Goal: Complete application form: Complete application form

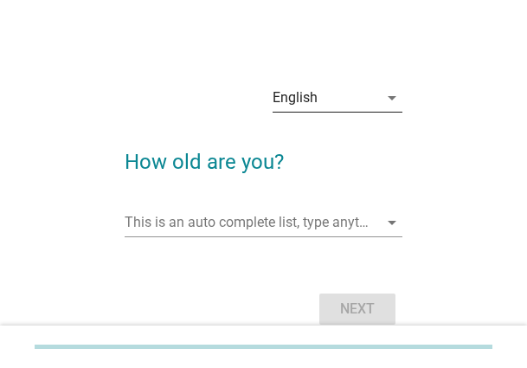
click at [341, 89] on div "English" at bounding box center [326, 98] width 106 height 28
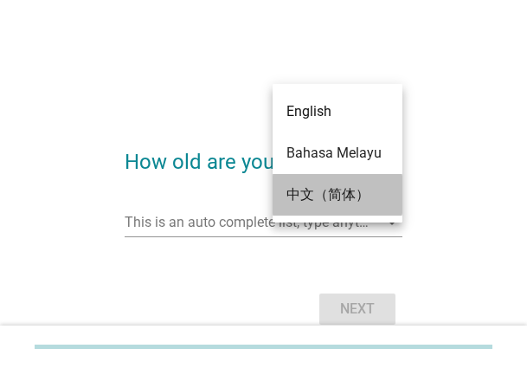
click at [327, 194] on div "中文（简体）" at bounding box center [337, 194] width 102 height 21
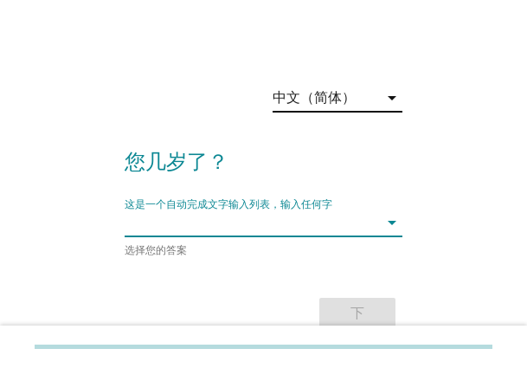
click at [179, 229] on input "这是一个自动完成文字输入列表，输入任何字" at bounding box center [252, 223] width 254 height 28
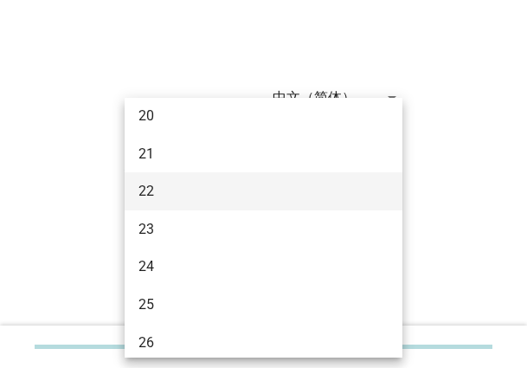
scroll to position [87, 0]
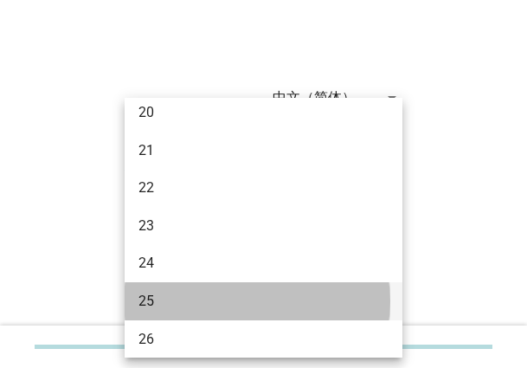
click at [189, 283] on div "25" at bounding box center [264, 301] width 278 height 38
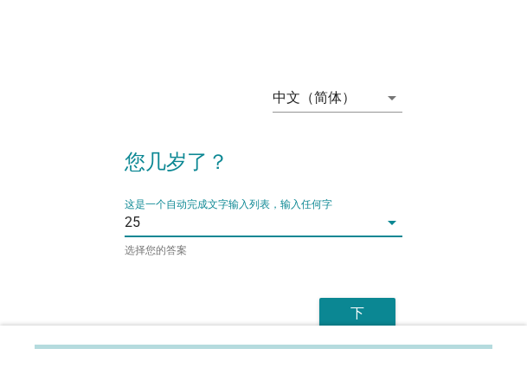
click at [346, 299] on button "下" at bounding box center [357, 313] width 76 height 31
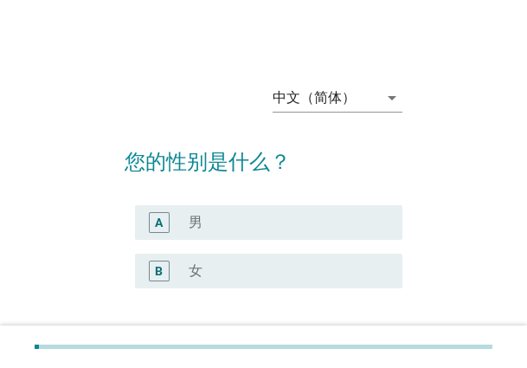
drag, startPoint x: 246, startPoint y: 263, endPoint x: 278, endPoint y: 263, distance: 32.0
click at [246, 263] on div "radio_button_unchecked 女" at bounding box center [282, 270] width 186 height 17
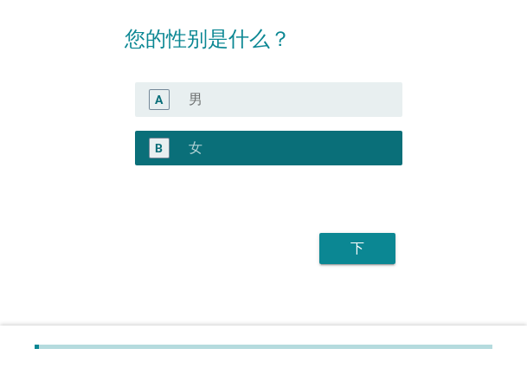
scroll to position [136, 0]
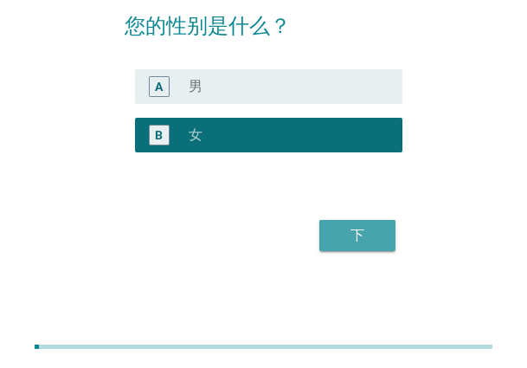
click at [341, 245] on div "下" at bounding box center [357, 235] width 48 height 21
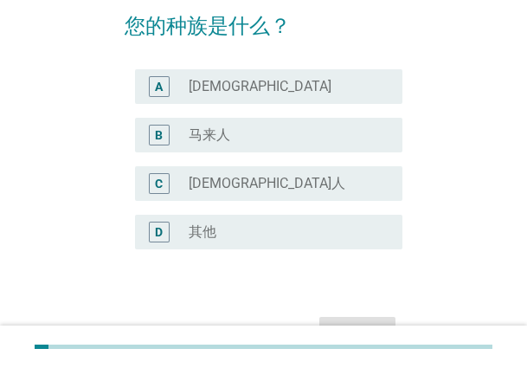
scroll to position [0, 0]
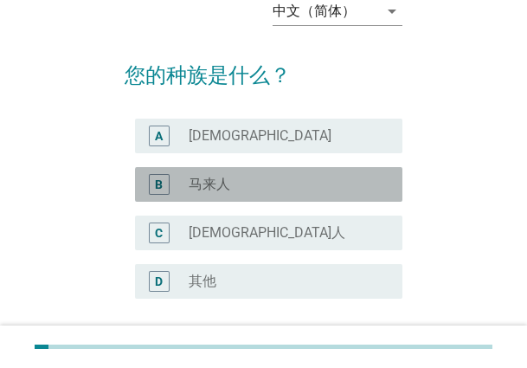
click at [258, 183] on div "radio_button_unchecked 马来人" at bounding box center [282, 184] width 186 height 17
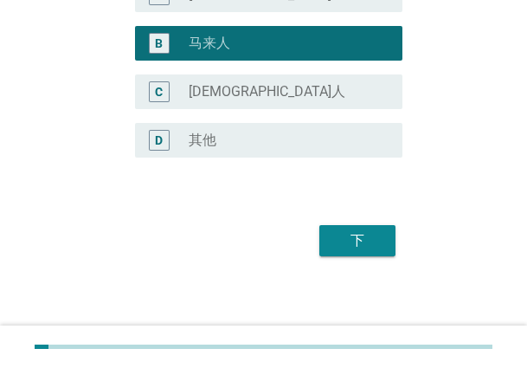
scroll to position [233, 0]
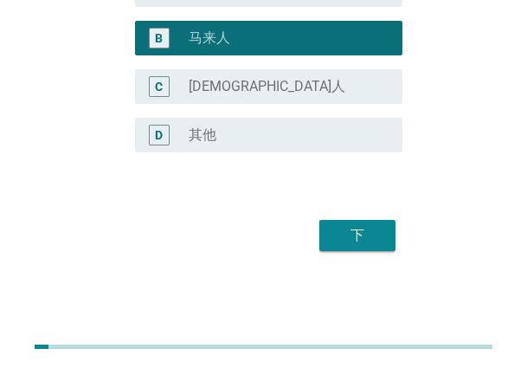
click at [353, 227] on div "下" at bounding box center [357, 235] width 48 height 21
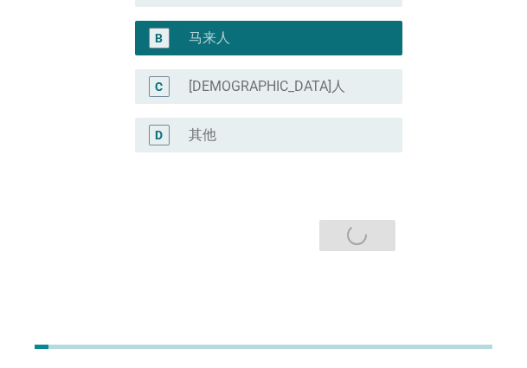
scroll to position [0, 0]
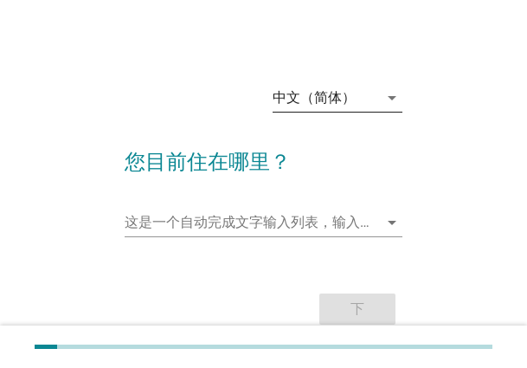
click at [338, 103] on div "中文（简体）" at bounding box center [314, 98] width 83 height 16
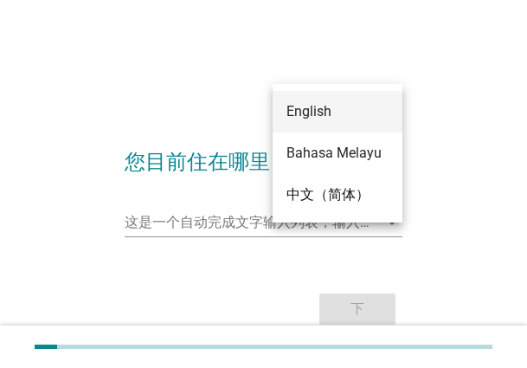
click at [328, 125] on div "English" at bounding box center [337, 112] width 102 height 42
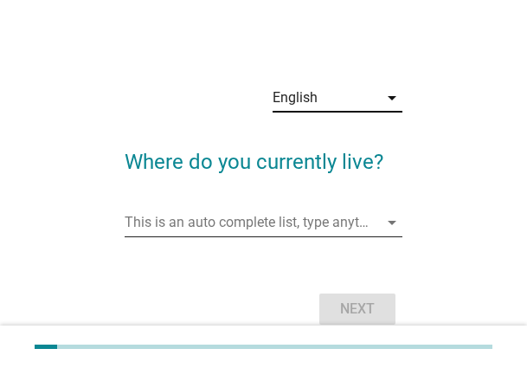
click at [251, 234] on input "This is an auto complete list, type anything" at bounding box center [252, 223] width 254 height 28
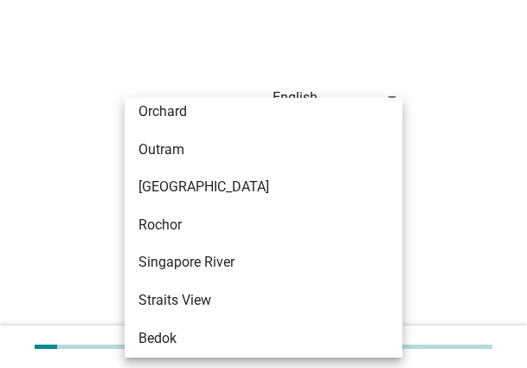
scroll to position [779, 0]
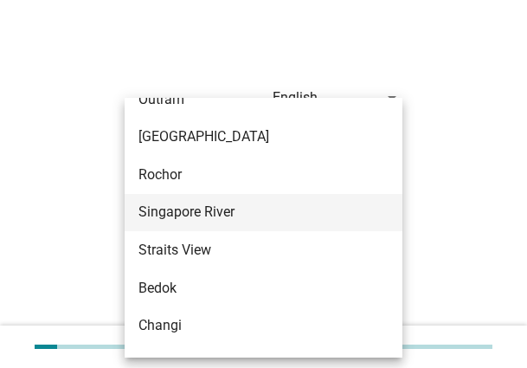
click at [286, 222] on div "Singapore River" at bounding box center [252, 212] width 229 height 21
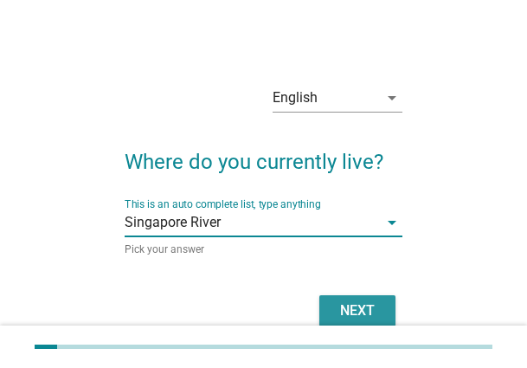
drag, startPoint x: 364, startPoint y: 298, endPoint x: 431, endPoint y: 291, distance: 67.0
click at [364, 298] on button "Next" at bounding box center [357, 310] width 76 height 31
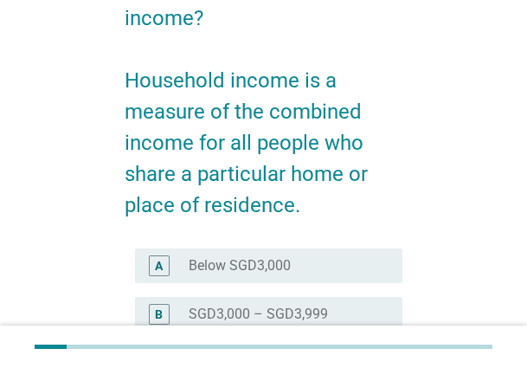
scroll to position [0, 0]
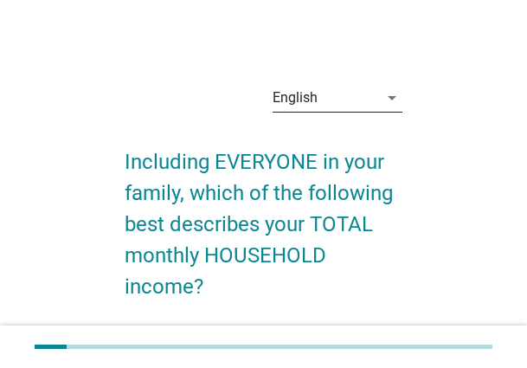
click at [351, 91] on div "English" at bounding box center [326, 98] width 106 height 28
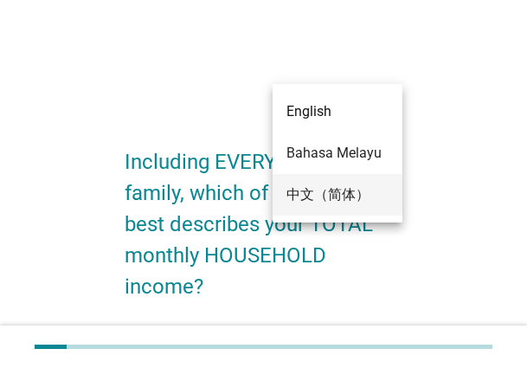
click at [330, 189] on div "中文（简体）" at bounding box center [337, 194] width 102 height 21
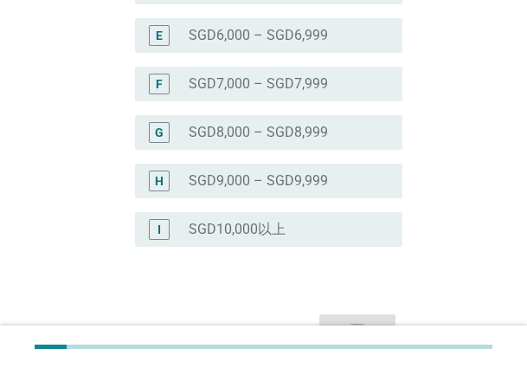
scroll to position [606, 0]
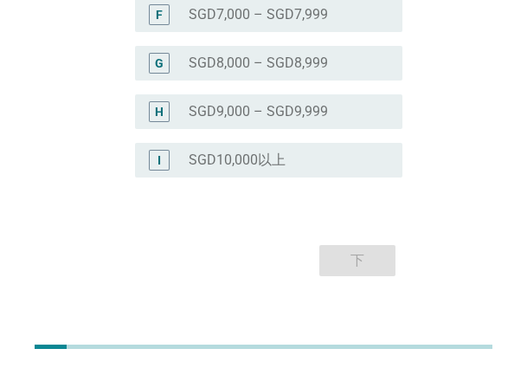
click at [198, 70] on label "SGD8,000 – SGD8,999" at bounding box center [258, 63] width 139 height 17
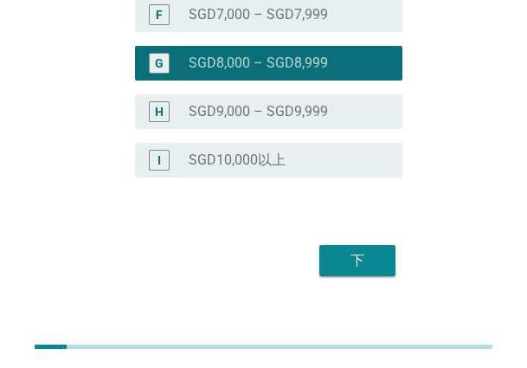
click at [361, 263] on div "下" at bounding box center [357, 260] width 48 height 21
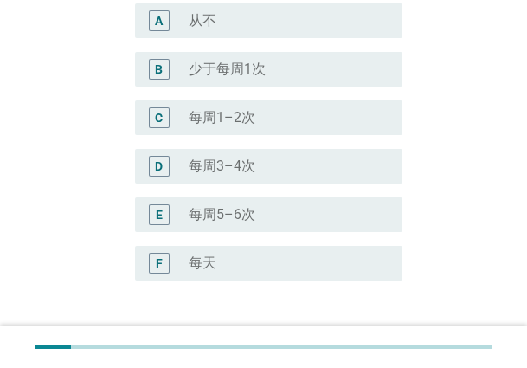
scroll to position [260, 0]
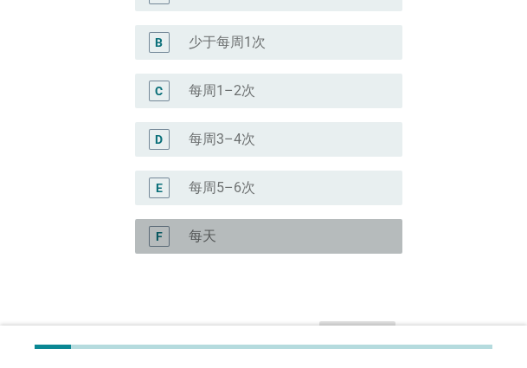
click at [213, 241] on label "每天" at bounding box center [203, 236] width 28 height 17
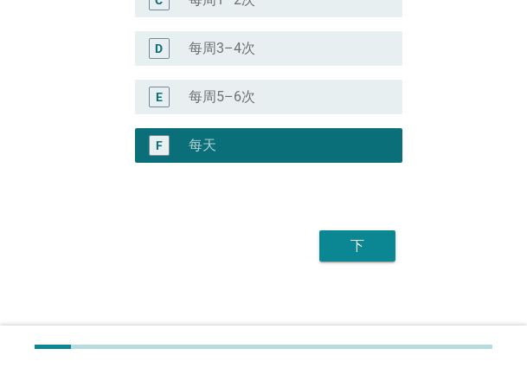
scroll to position [361, 0]
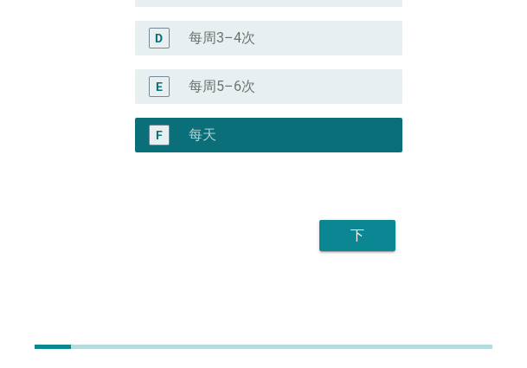
click at [350, 235] on div "下" at bounding box center [357, 235] width 48 height 21
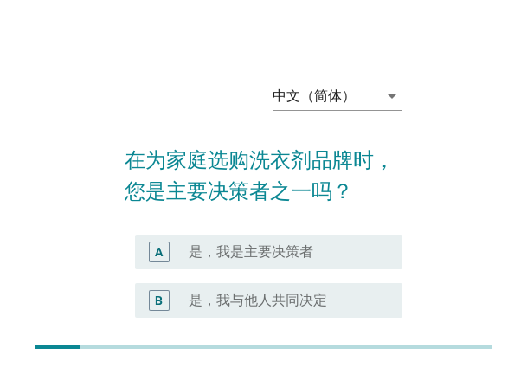
scroll to position [0, 0]
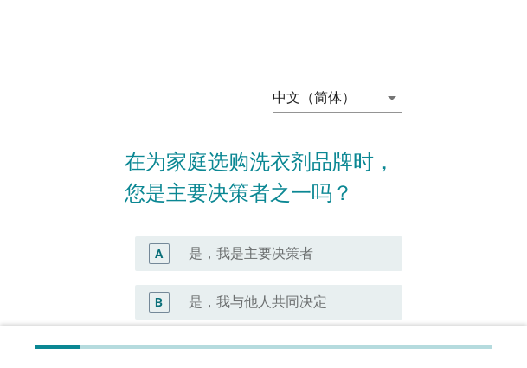
click at [267, 253] on label "是，我是主要决策者" at bounding box center [251, 253] width 125 height 17
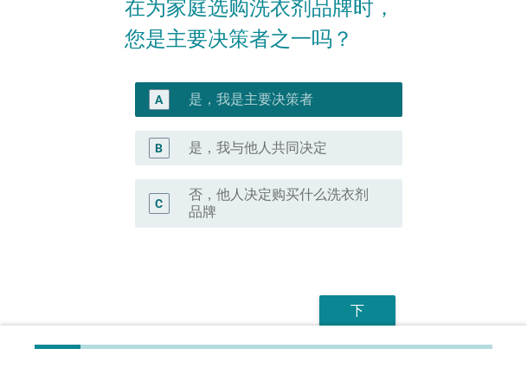
scroll to position [173, 0]
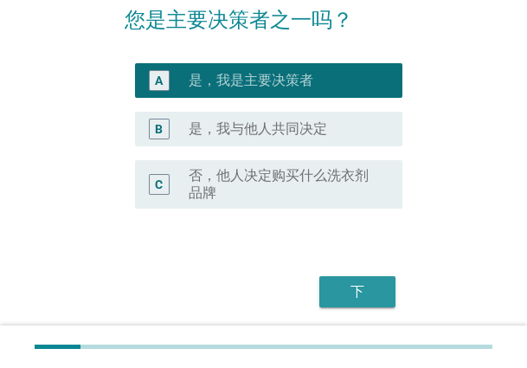
drag, startPoint x: 376, startPoint y: 286, endPoint x: 527, endPoint y: 256, distance: 154.4
click at [380, 286] on div "下" at bounding box center [357, 291] width 48 height 21
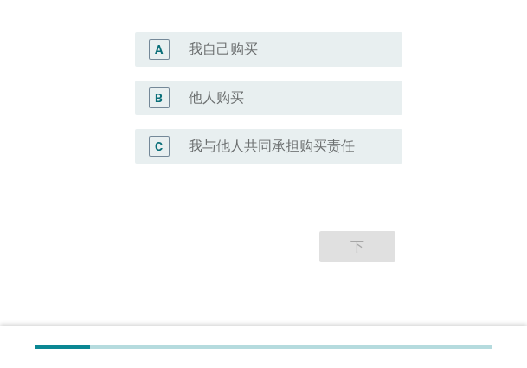
scroll to position [0, 0]
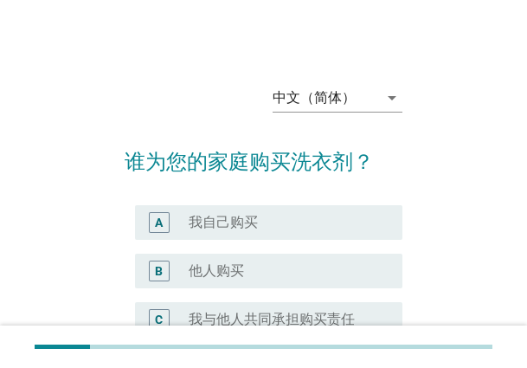
click at [276, 214] on div "radio_button_unchecked 我自己购买" at bounding box center [282, 222] width 186 height 17
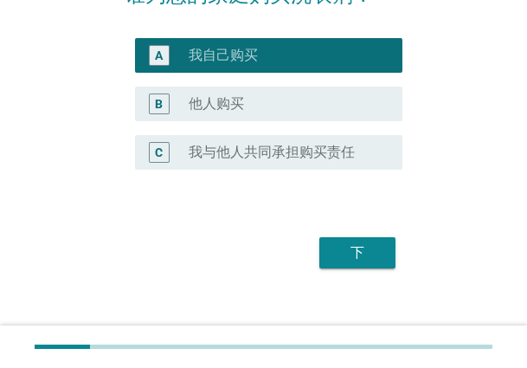
scroll to position [184, 0]
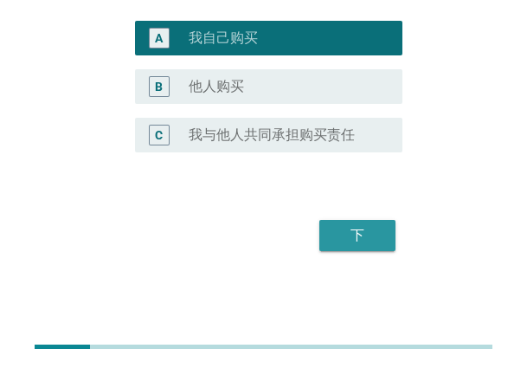
drag, startPoint x: 370, startPoint y: 235, endPoint x: 383, endPoint y: 234, distance: 13.9
click at [376, 234] on div "下" at bounding box center [357, 235] width 48 height 21
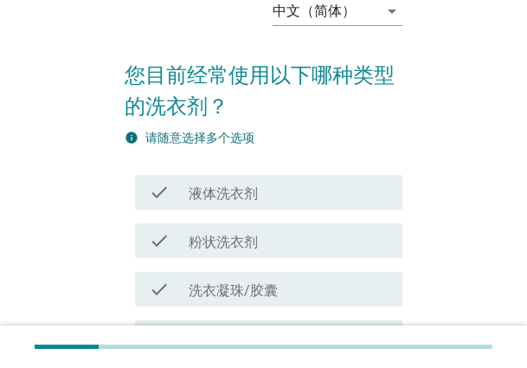
scroll to position [173, 0]
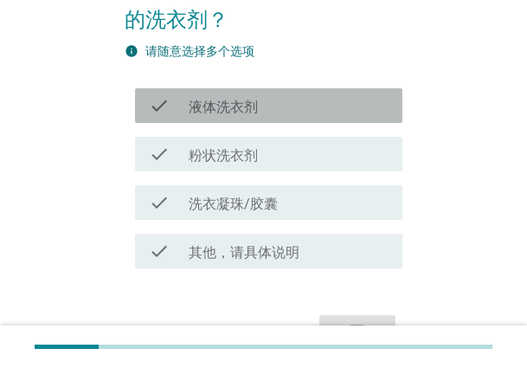
click at [229, 114] on label "液体洗衣剂" at bounding box center [223, 107] width 69 height 17
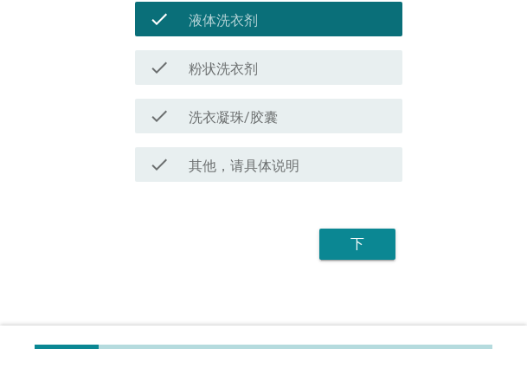
scroll to position [268, 0]
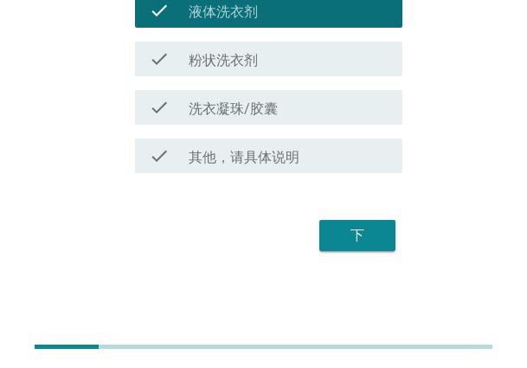
click at [367, 238] on div "下" at bounding box center [357, 235] width 48 height 21
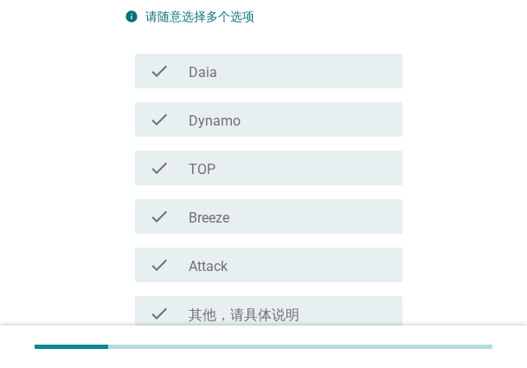
scroll to position [87, 0]
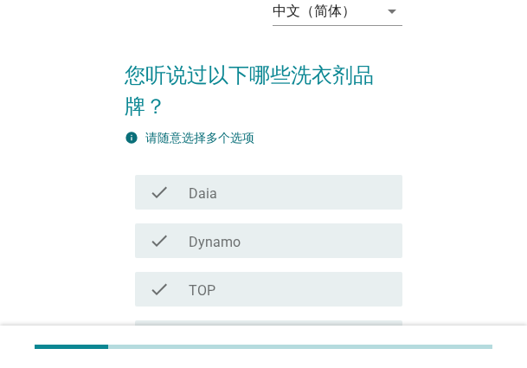
click at [280, 194] on div "check_box_outline_blank Daia" at bounding box center [289, 192] width 200 height 21
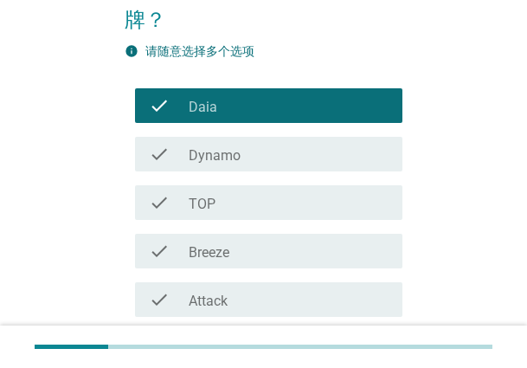
click at [290, 163] on div "check_box_outline_blank Dynamo" at bounding box center [289, 154] width 200 height 21
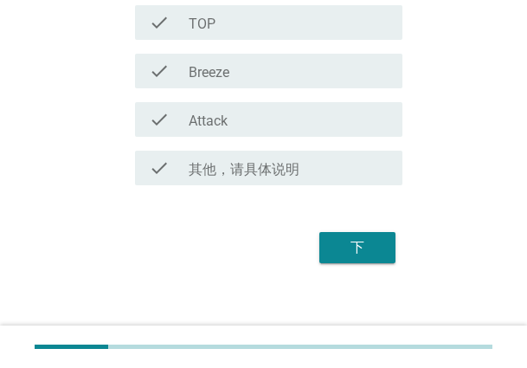
scroll to position [365, 0]
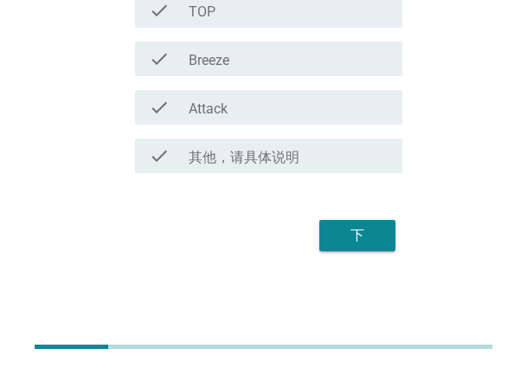
click at [370, 227] on div "下" at bounding box center [357, 235] width 48 height 21
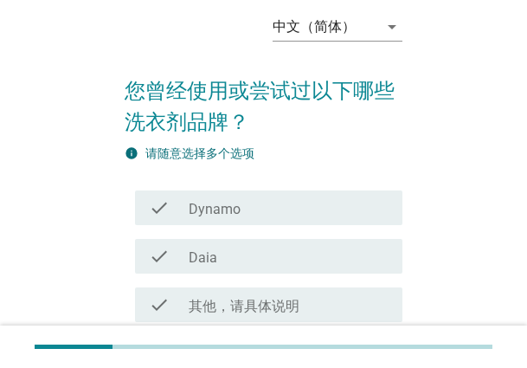
scroll to position [87, 0]
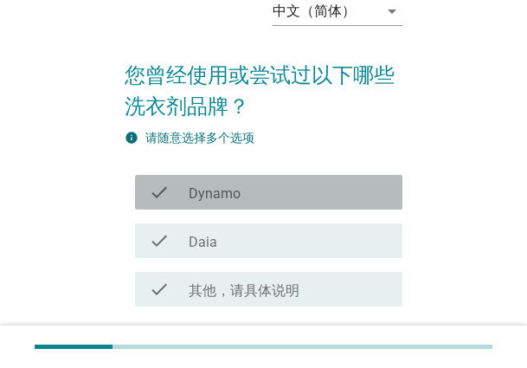
click at [272, 194] on div "check_box_outline_blank Dynamo" at bounding box center [289, 192] width 200 height 21
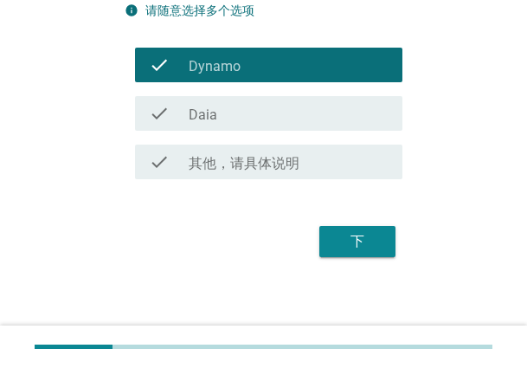
scroll to position [220, 0]
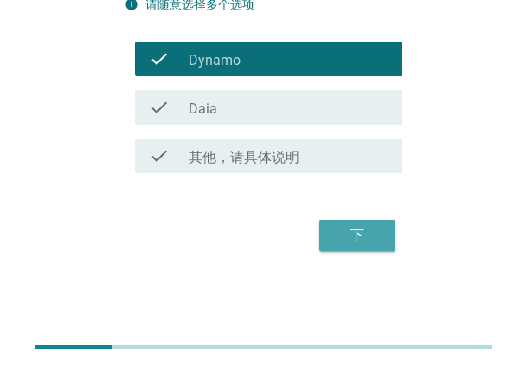
click at [364, 245] on div "下" at bounding box center [357, 235] width 48 height 21
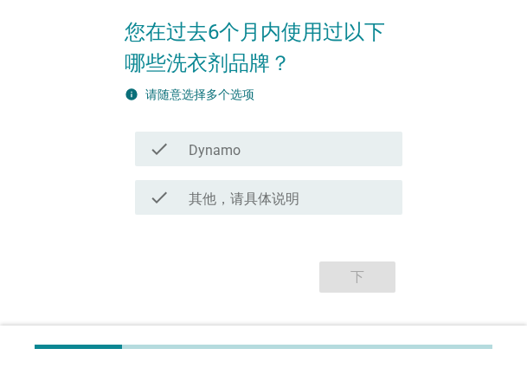
scroll to position [171, 0]
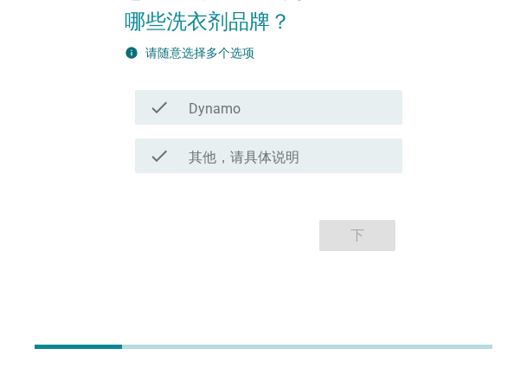
click at [260, 93] on div "check check_box_outline_blank Dynamo" at bounding box center [268, 107] width 267 height 35
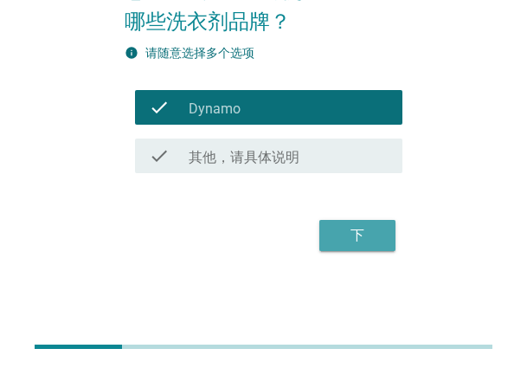
click at [383, 241] on button "下" at bounding box center [357, 235] width 76 height 31
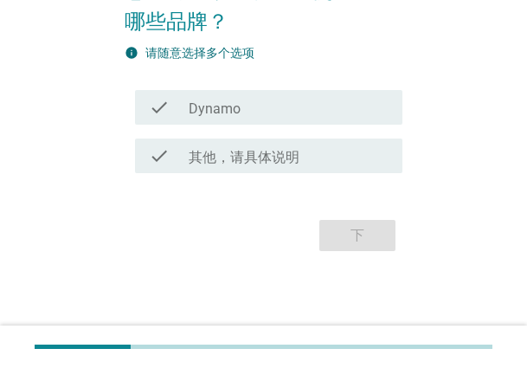
scroll to position [0, 0]
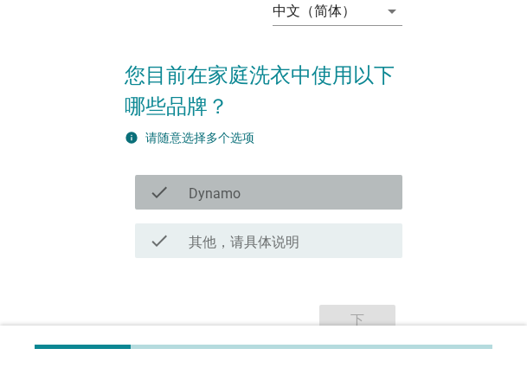
click at [310, 195] on div "check_box_outline_blank Dynamo" at bounding box center [289, 192] width 200 height 21
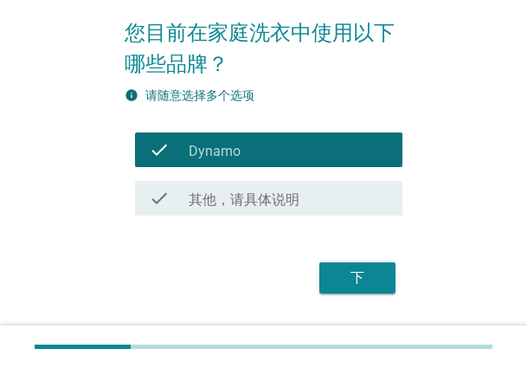
scroll to position [171, 0]
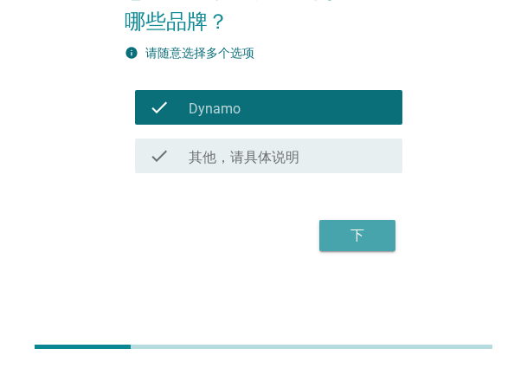
click at [360, 232] on div "下" at bounding box center [357, 235] width 48 height 21
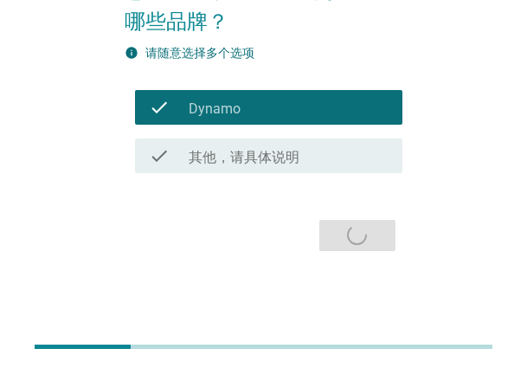
scroll to position [0, 0]
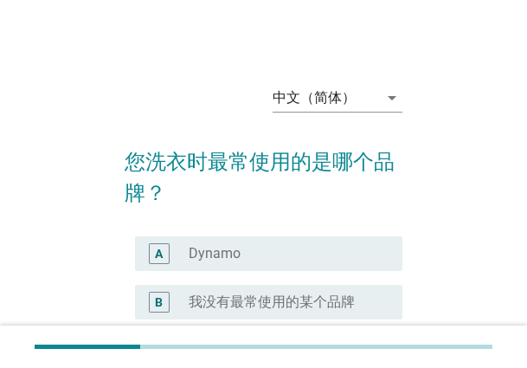
click at [280, 230] on div "A radio_button_unchecked Dynamo" at bounding box center [264, 253] width 278 height 48
click at [278, 248] on div "radio_button_unchecked Dynamo" at bounding box center [282, 253] width 186 height 17
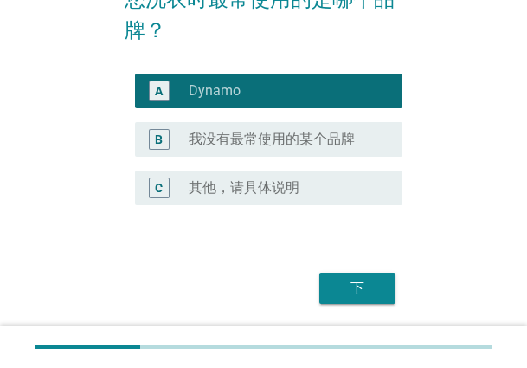
scroll to position [173, 0]
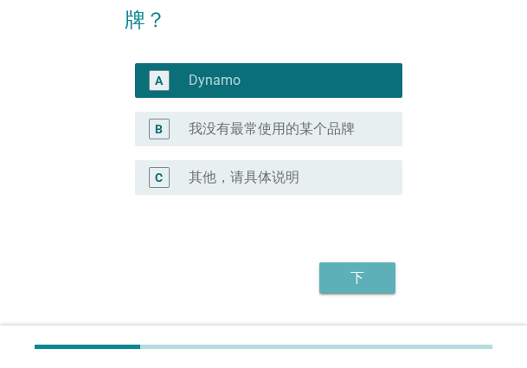
drag, startPoint x: 357, startPoint y: 276, endPoint x: 524, endPoint y: 269, distance: 167.2
click at [364, 275] on div "下" at bounding box center [357, 277] width 48 height 21
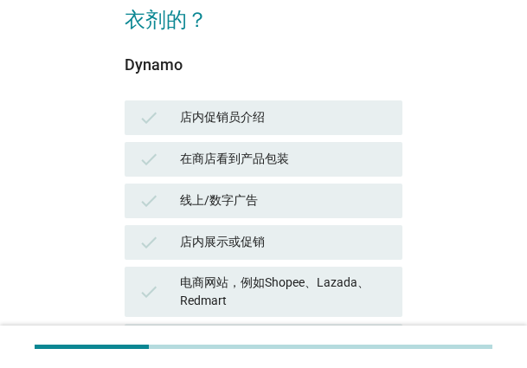
click at [302, 203] on div "线上/数字广告" at bounding box center [284, 200] width 209 height 21
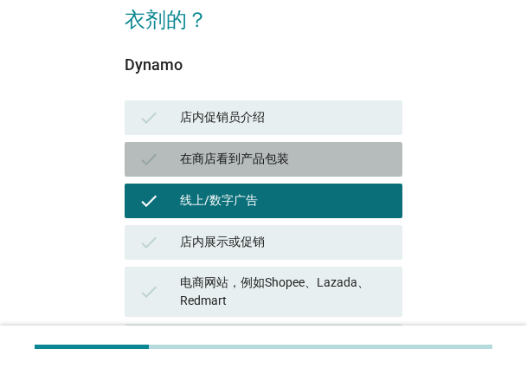
click at [280, 155] on div "在商店看到产品包装" at bounding box center [284, 159] width 209 height 21
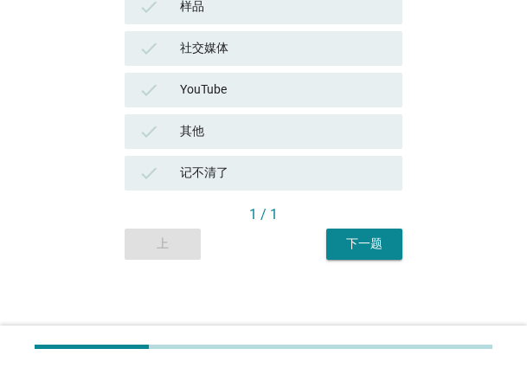
scroll to position [677, 0]
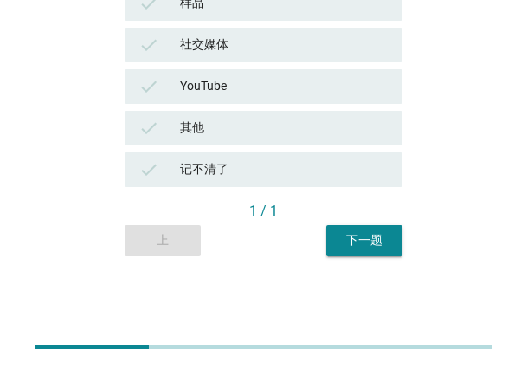
click at [224, 99] on div "check YouTube" at bounding box center [264, 86] width 278 height 35
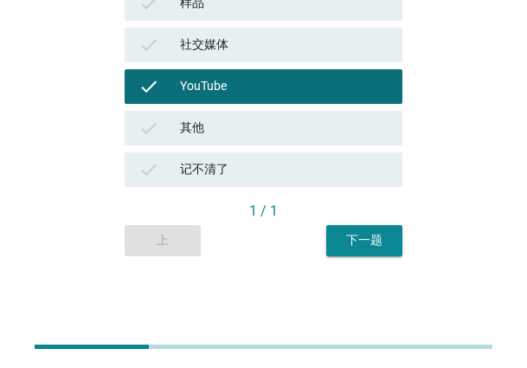
click at [371, 246] on div "下一题" at bounding box center [364, 240] width 48 height 18
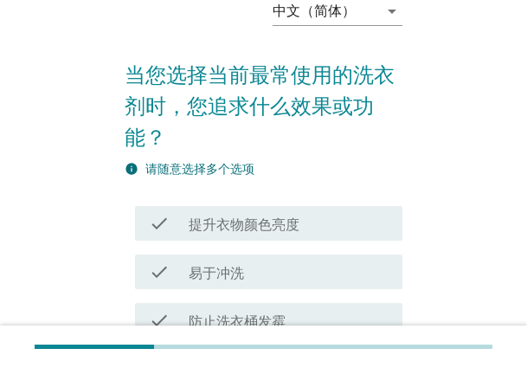
scroll to position [173, 0]
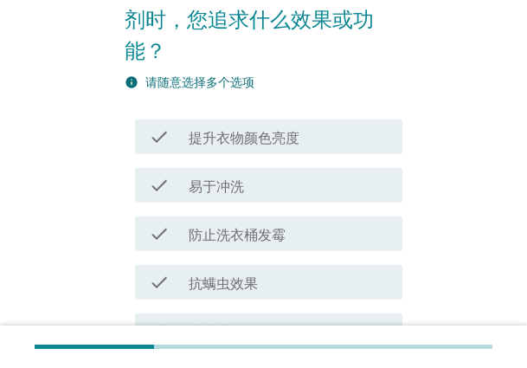
click at [300, 156] on div "check check_box_outline_blank 提升衣物颜色亮度" at bounding box center [264, 137] width 278 height 48
click at [280, 188] on div "check_box_outline_blank 易于冲洗" at bounding box center [289, 185] width 200 height 21
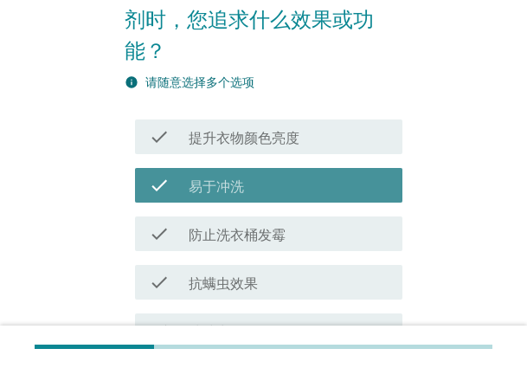
click at [281, 125] on div "check check_box_outline_blank 提升衣物颜色亮度" at bounding box center [268, 136] width 267 height 35
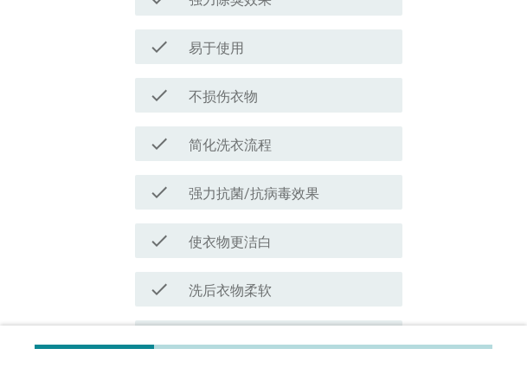
scroll to position [1075, 0]
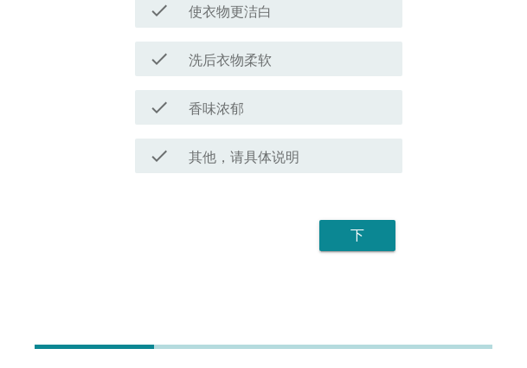
click at [327, 227] on button "下" at bounding box center [357, 235] width 76 height 31
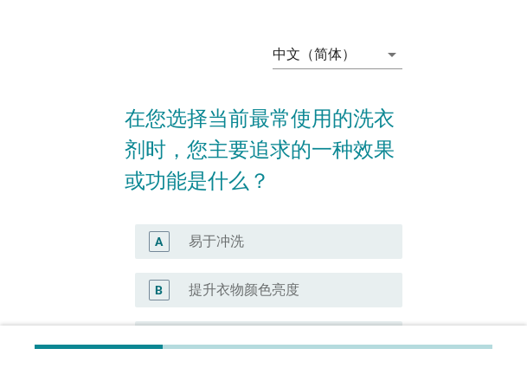
scroll to position [87, 0]
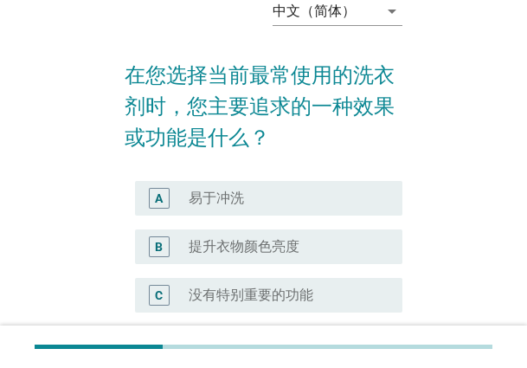
drag, startPoint x: 286, startPoint y: 191, endPoint x: 283, endPoint y: 202, distance: 10.9
click at [286, 191] on div "radio_button_unchecked 易于冲洗" at bounding box center [282, 198] width 186 height 17
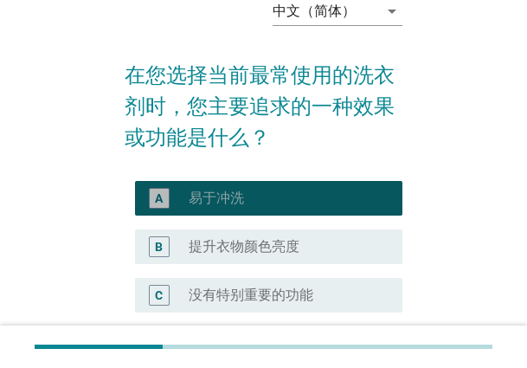
click at [258, 228] on div "B radio_button_unchecked 提升衣物颜色亮度" at bounding box center [264, 246] width 278 height 48
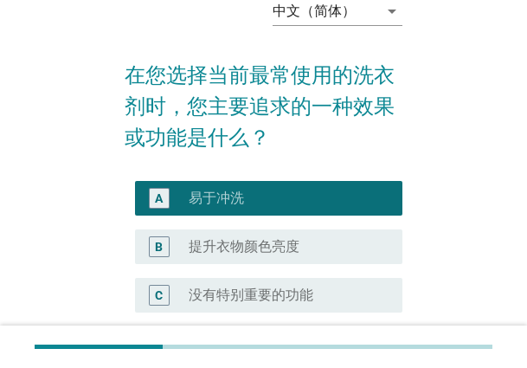
click at [259, 239] on label "提升衣物颜色亮度" at bounding box center [244, 246] width 111 height 17
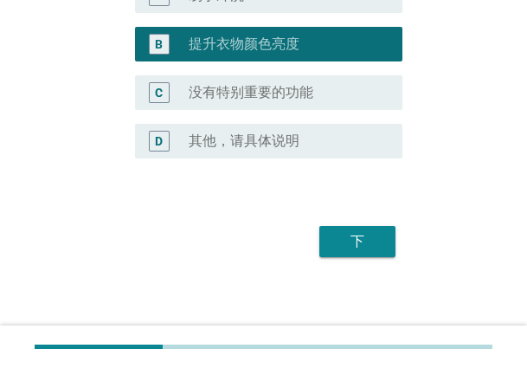
scroll to position [295, 0]
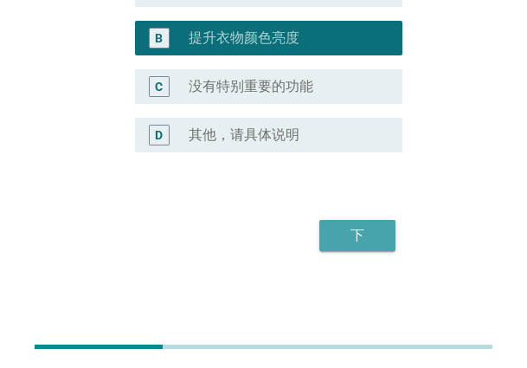
click at [388, 233] on button "下" at bounding box center [357, 235] width 76 height 31
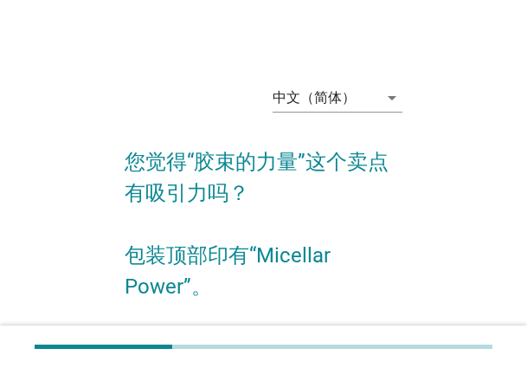
scroll to position [87, 0]
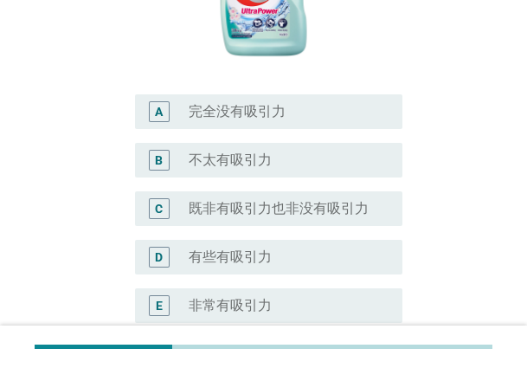
click at [261, 153] on label "不太有吸引力" at bounding box center [230, 159] width 83 height 17
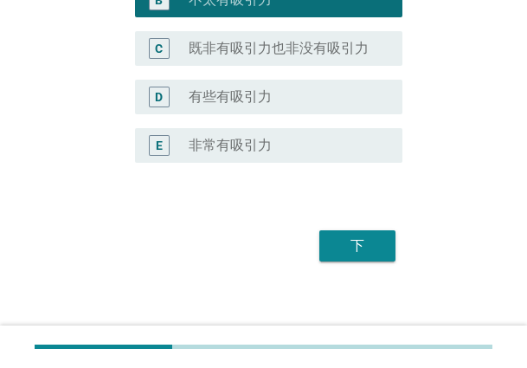
scroll to position [604, 0]
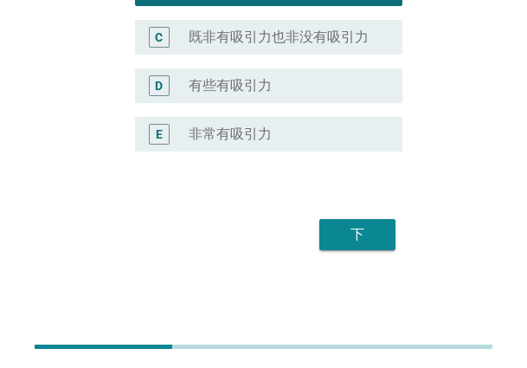
click at [282, 77] on div "radio_button_unchecked 有些有吸引力" at bounding box center [282, 85] width 186 height 17
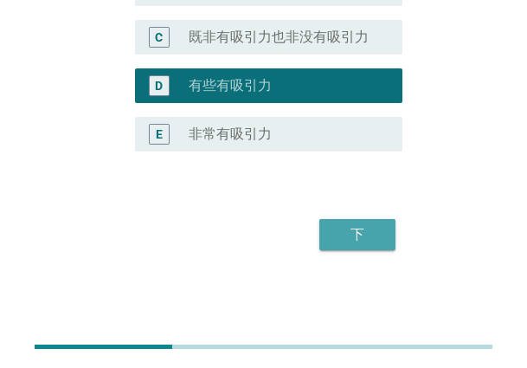
click at [364, 220] on button "下" at bounding box center [357, 234] width 76 height 31
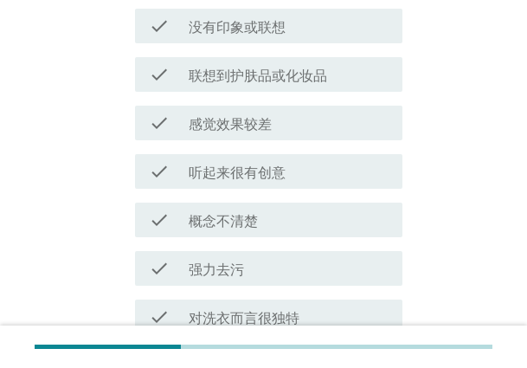
scroll to position [260, 0]
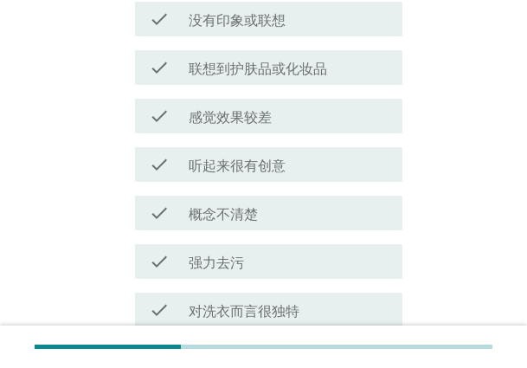
drag, startPoint x: 271, startPoint y: 190, endPoint x: 288, endPoint y: 206, distance: 23.3
click at [271, 190] on div "check check_box_outline_blank 概念不清楚" at bounding box center [264, 213] width 278 height 48
drag, startPoint x: 289, startPoint y: 210, endPoint x: 379, endPoint y: 234, distance: 93.0
click at [293, 213] on div "check_box_outline_blank 概念不清楚" at bounding box center [289, 213] width 200 height 21
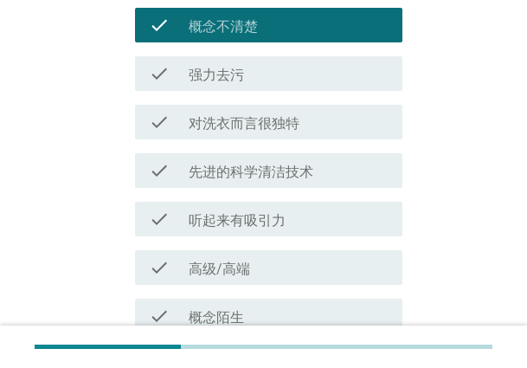
scroll to position [779, 0]
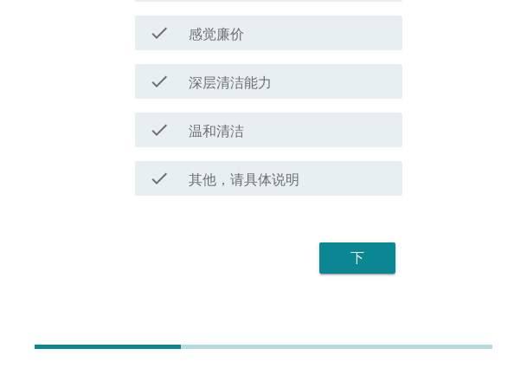
drag, startPoint x: 362, startPoint y: 264, endPoint x: 383, endPoint y: 263, distance: 21.7
click at [363, 264] on div "下" at bounding box center [357, 258] width 48 height 21
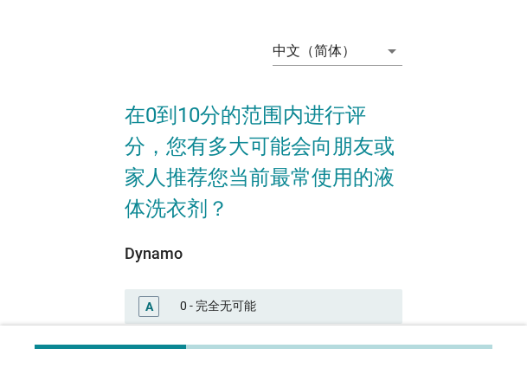
scroll to position [260, 0]
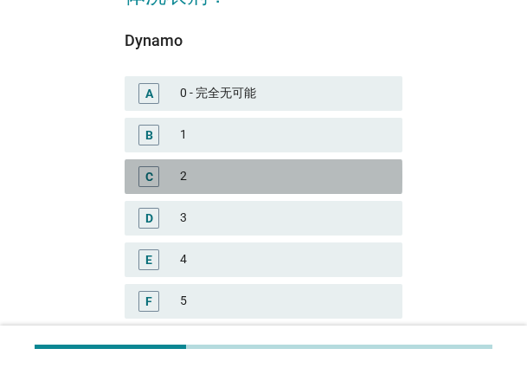
click at [245, 169] on div "2" at bounding box center [284, 176] width 209 height 21
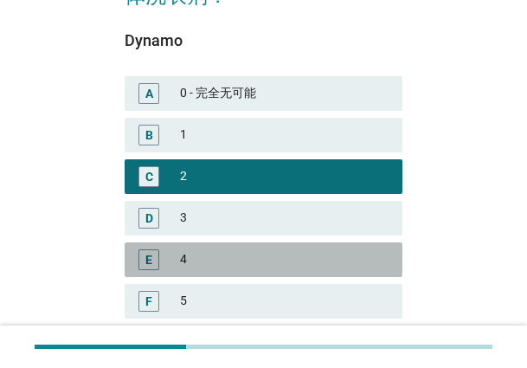
click at [250, 244] on div "E 4" at bounding box center [264, 259] width 278 height 35
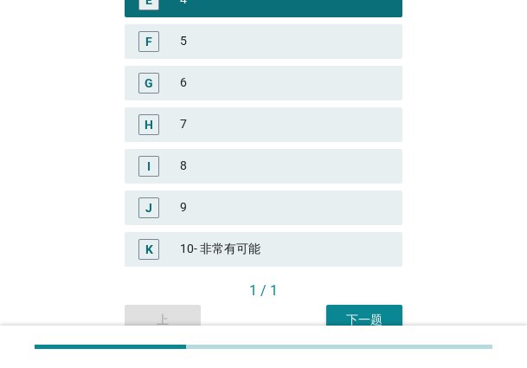
click at [206, 140] on div "H 7" at bounding box center [264, 124] width 278 height 35
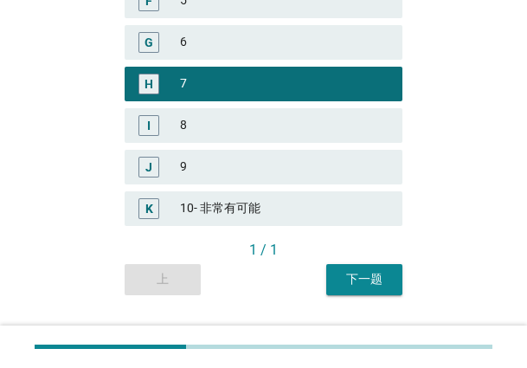
scroll to position [599, 0]
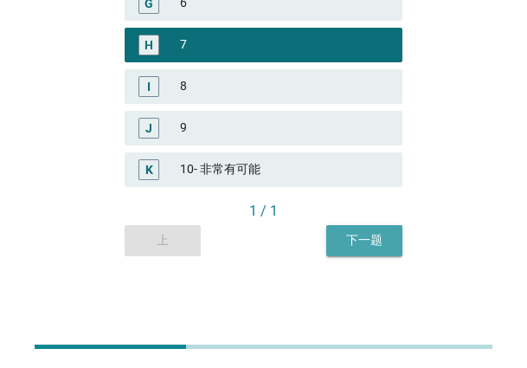
click at [382, 239] on div "下一题" at bounding box center [364, 240] width 48 height 18
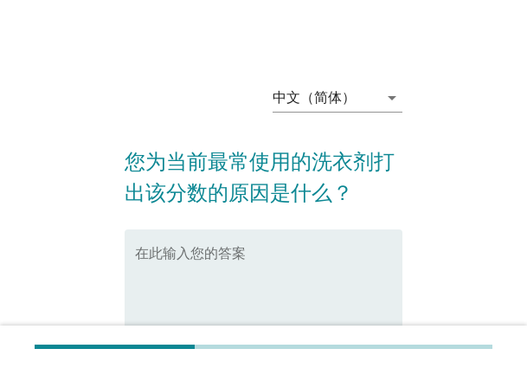
scroll to position [87, 0]
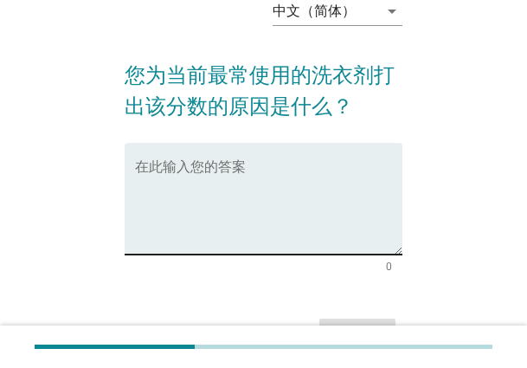
click at [235, 191] on textarea "在此输入您的答案" at bounding box center [268, 209] width 267 height 91
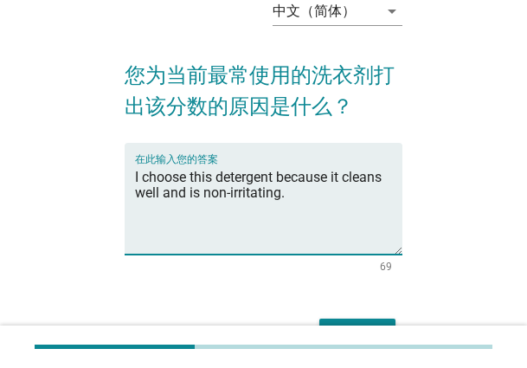
type textarea "I choose this detergent because it cleans well and is non-irritating."
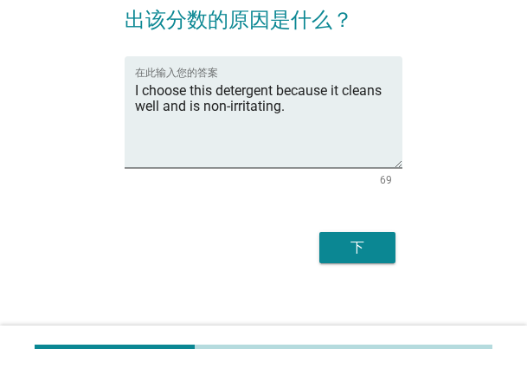
scroll to position [185, 0]
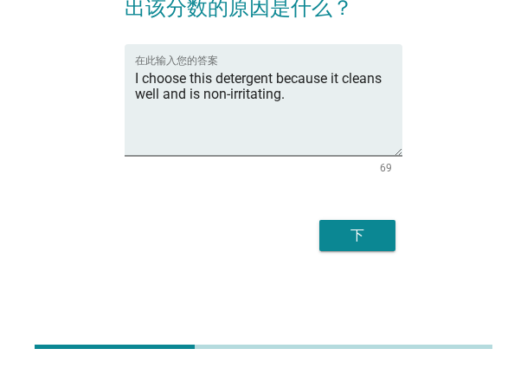
click at [347, 218] on div "下" at bounding box center [264, 236] width 278 height 42
click at [376, 232] on div "下" at bounding box center [357, 235] width 48 height 21
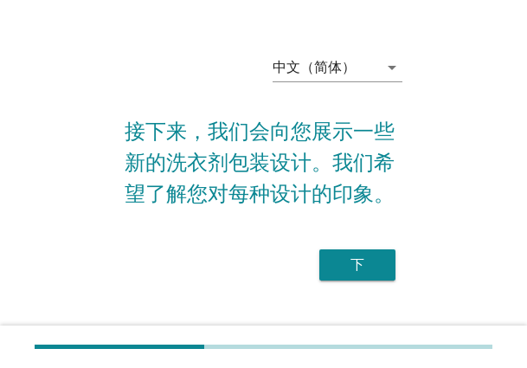
scroll to position [60, 0]
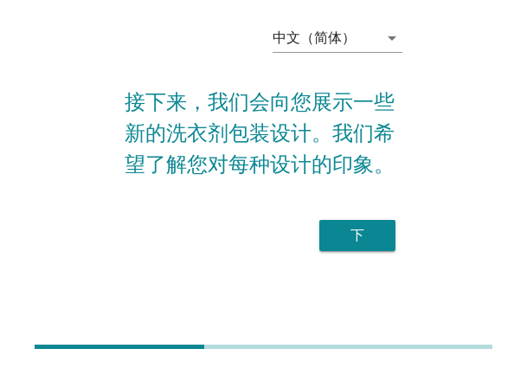
click at [362, 236] on div "下" at bounding box center [357, 235] width 48 height 21
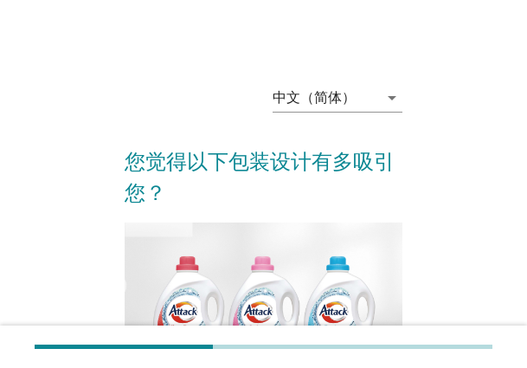
scroll to position [479, 0]
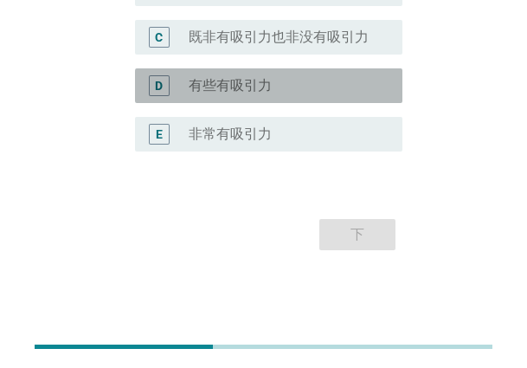
click at [253, 101] on div "D radio_button_unchecked 有些有吸引力" at bounding box center [268, 85] width 267 height 35
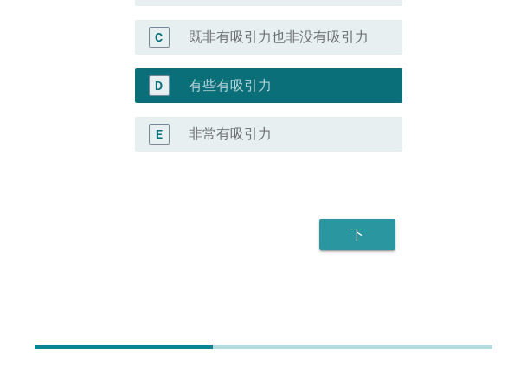
drag, startPoint x: 357, startPoint y: 236, endPoint x: 324, endPoint y: 270, distance: 47.7
click at [357, 236] on div "下" at bounding box center [357, 234] width 48 height 21
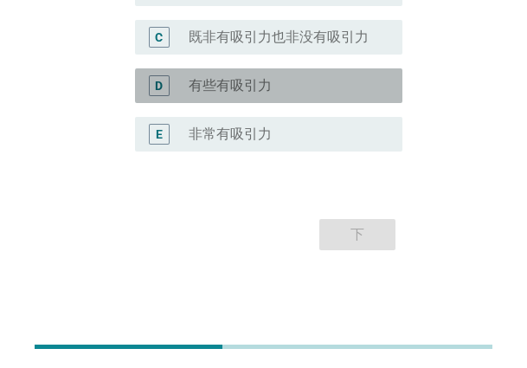
click at [283, 103] on div "D radio_button_unchecked 有些有吸引力" at bounding box center [268, 85] width 267 height 35
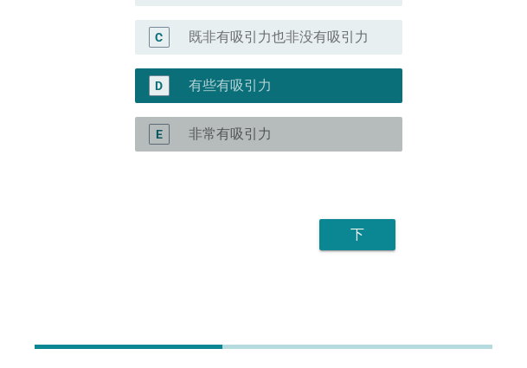
click at [279, 120] on div "E radio_button_unchecked 非常有吸引力" at bounding box center [268, 134] width 267 height 35
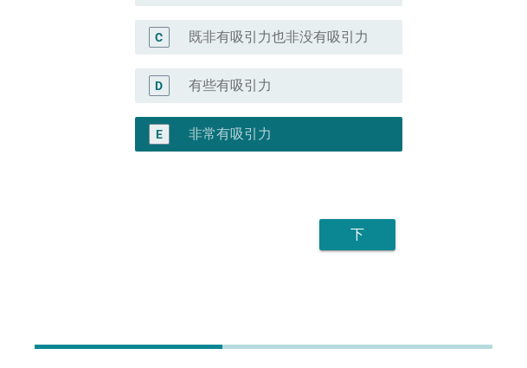
click at [349, 215] on div "下" at bounding box center [264, 235] width 278 height 42
click at [382, 226] on button "下" at bounding box center [357, 234] width 76 height 31
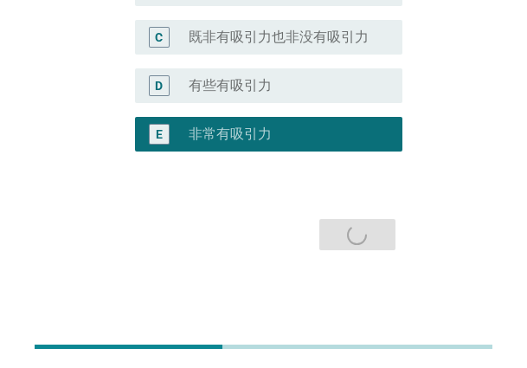
scroll to position [0, 0]
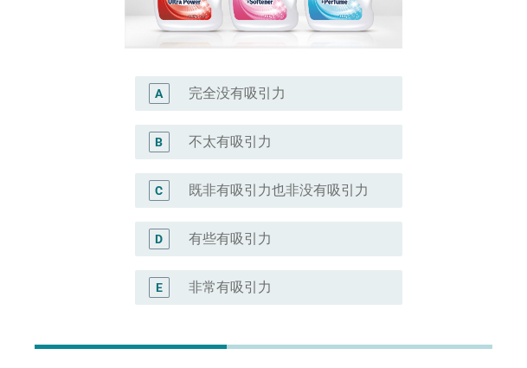
click at [273, 230] on div "radio_button_unchecked 有些有吸引力" at bounding box center [282, 238] width 186 height 17
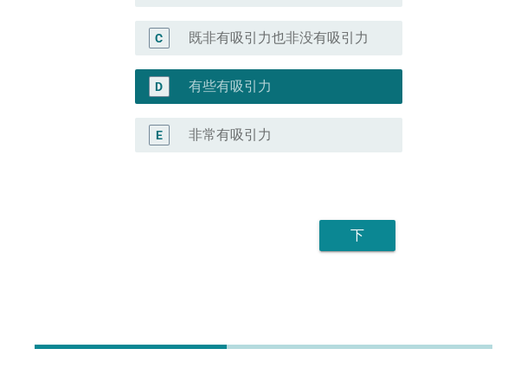
click at [344, 249] on div "下" at bounding box center [264, 236] width 278 height 42
click at [354, 229] on div "下" at bounding box center [357, 235] width 48 height 21
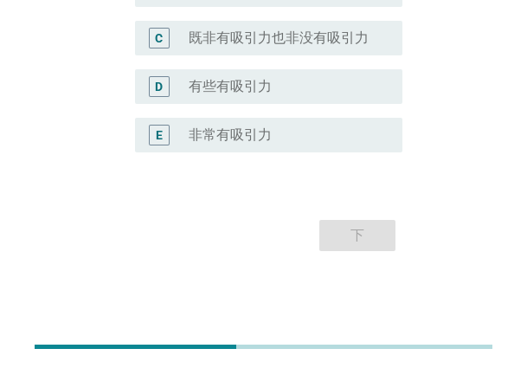
click at [309, 126] on div "radio_button_unchecked 非常有吸引力" at bounding box center [282, 134] width 186 height 17
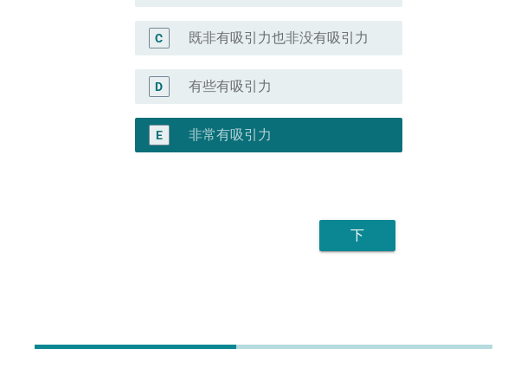
click at [350, 229] on div "下" at bounding box center [357, 235] width 48 height 21
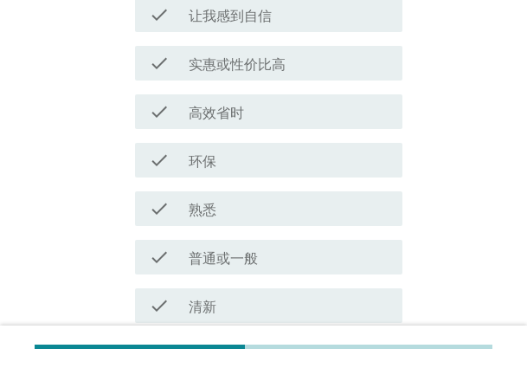
scroll to position [0, 0]
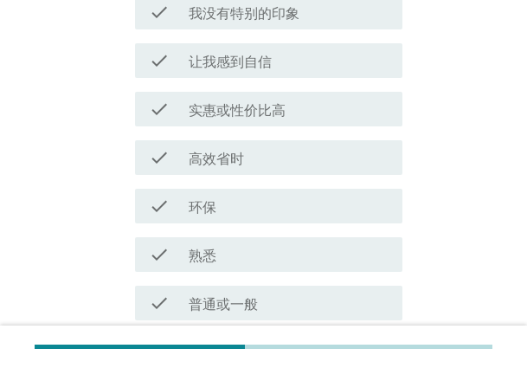
drag, startPoint x: 305, startPoint y: 169, endPoint x: 310, endPoint y: 180, distance: 12.1
click at [305, 169] on div "check check_box_outline_blank 高效省时" at bounding box center [268, 157] width 267 height 35
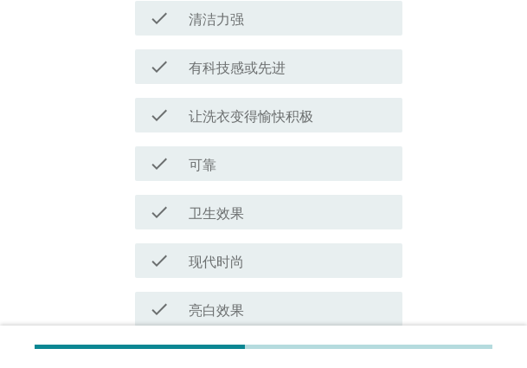
scroll to position [1405, 0]
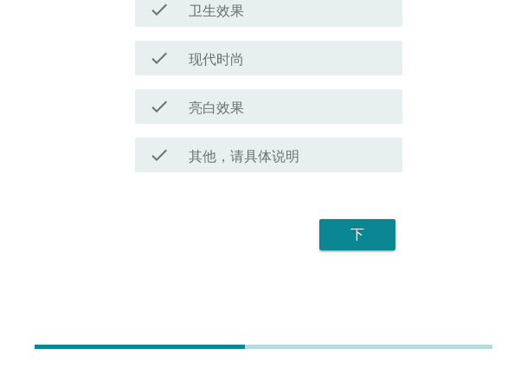
click at [379, 248] on button "下" at bounding box center [357, 234] width 76 height 31
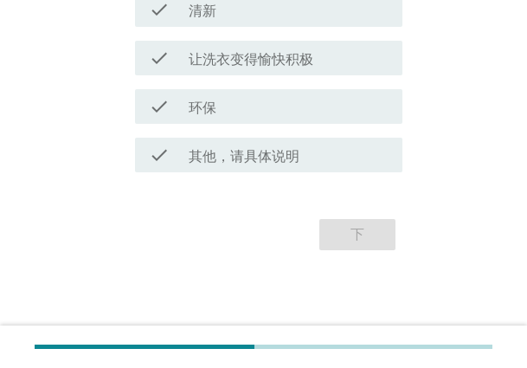
scroll to position [0, 0]
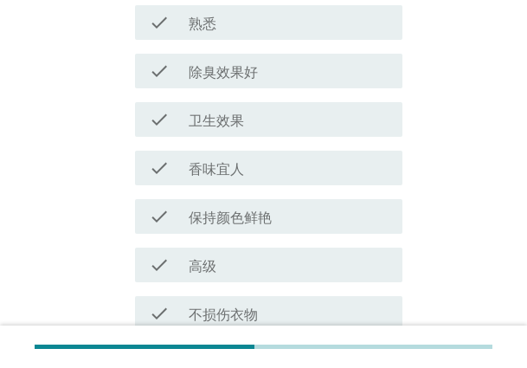
click at [243, 171] on label "香味宜人" at bounding box center [216, 169] width 55 height 17
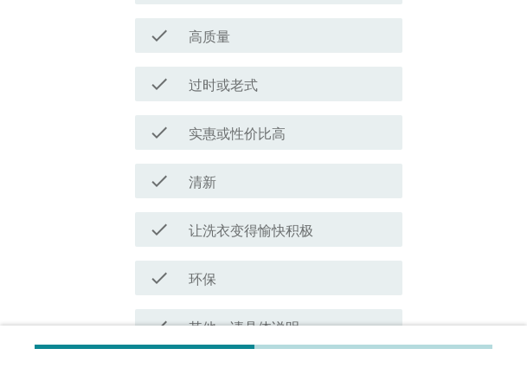
scroll to position [1405, 0]
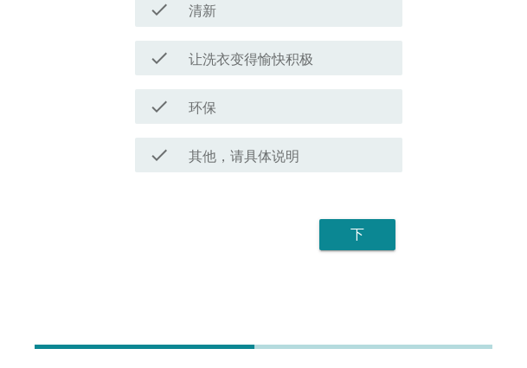
click at [365, 236] on div "下" at bounding box center [357, 234] width 48 height 21
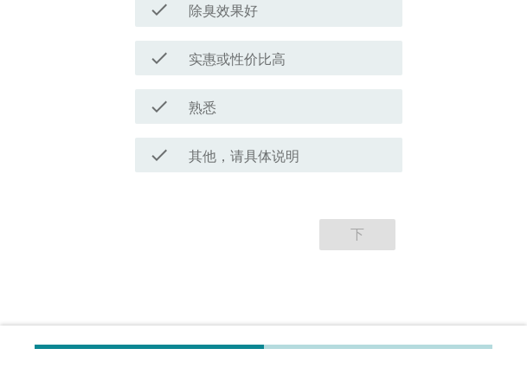
scroll to position [0, 0]
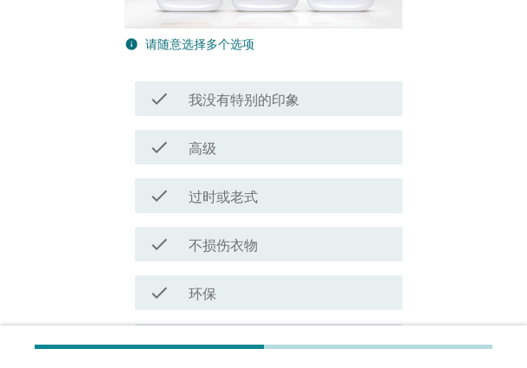
click at [335, 179] on div "check check_box_outline_blank 过时或老式" at bounding box center [268, 195] width 267 height 35
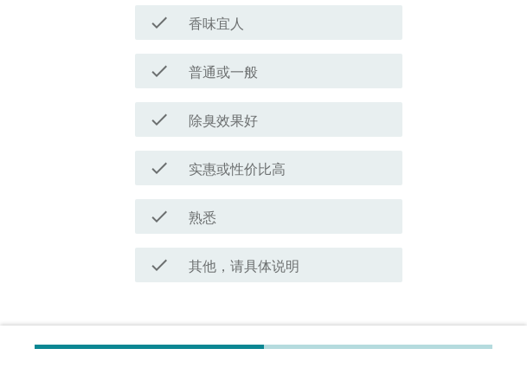
scroll to position [1405, 0]
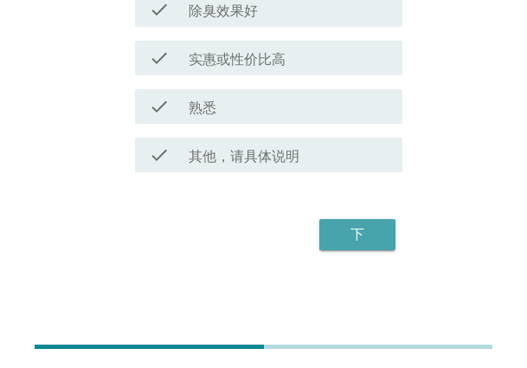
click at [350, 249] on button "下" at bounding box center [357, 234] width 76 height 31
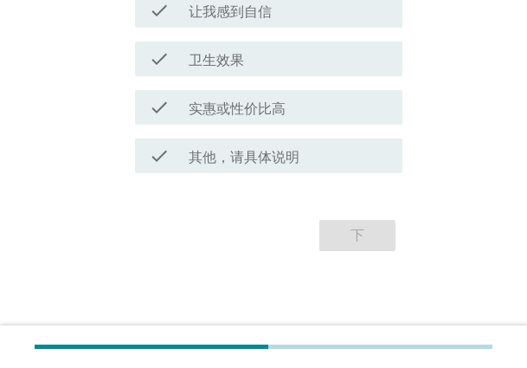
scroll to position [0, 0]
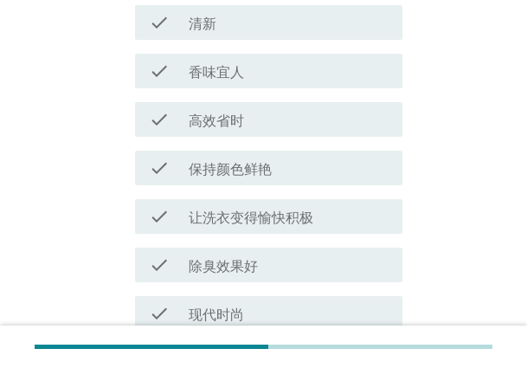
click at [254, 165] on label "保持颜色鲜艳" at bounding box center [230, 169] width 83 height 17
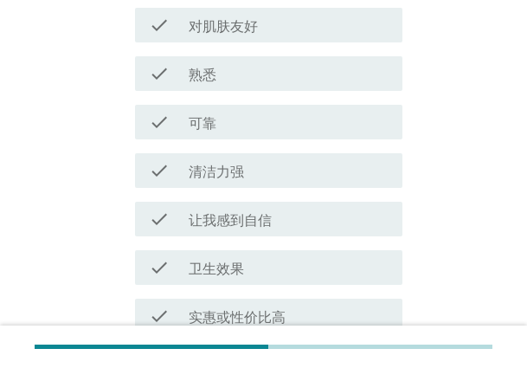
scroll to position [1404, 0]
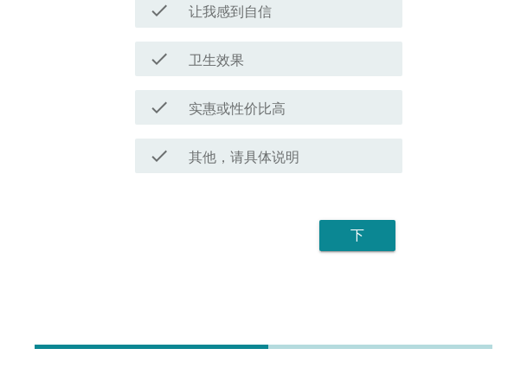
click at [364, 239] on div "下" at bounding box center [357, 235] width 48 height 21
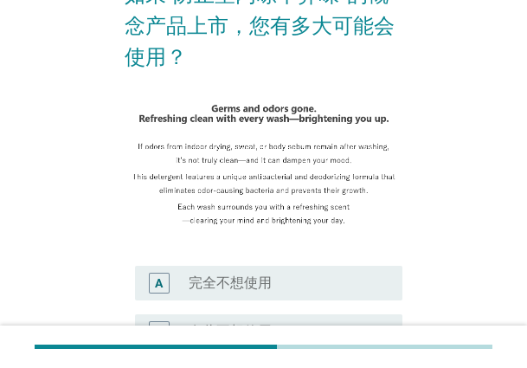
scroll to position [510, 0]
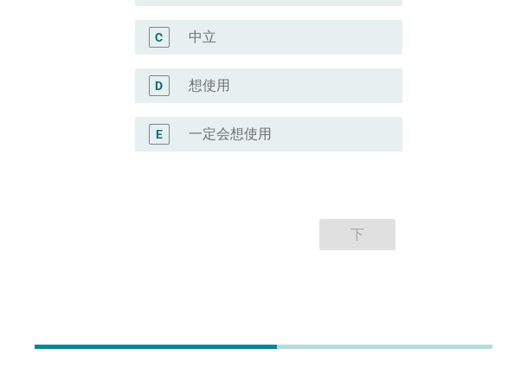
click at [237, 87] on div "radio_button_unchecked 想使用" at bounding box center [282, 85] width 186 height 17
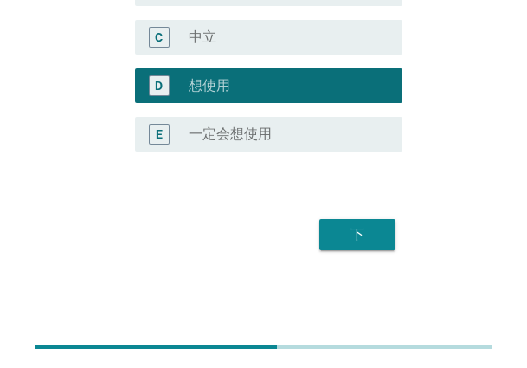
click at [357, 228] on div "下" at bounding box center [357, 234] width 48 height 21
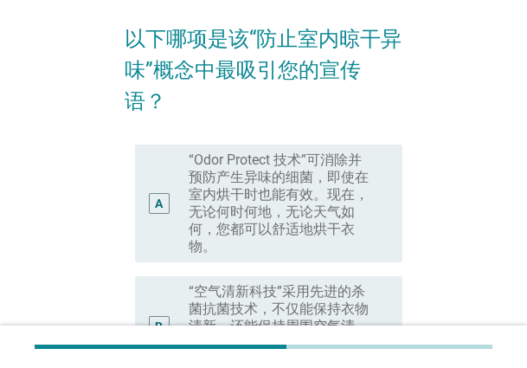
scroll to position [413, 0]
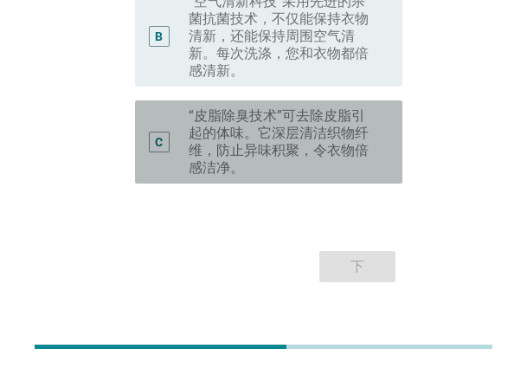
click at [300, 107] on label "“皮脂除臭技术”可去除皮脂引起的体味。它深层清洁织物纤维，防止异味积聚，令衣物倍感洁净。" at bounding box center [282, 141] width 186 height 69
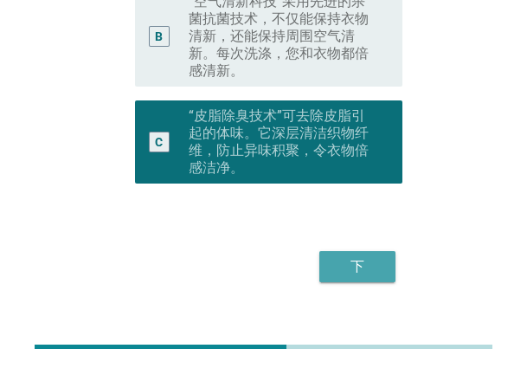
click at [362, 256] on div "下" at bounding box center [357, 266] width 48 height 21
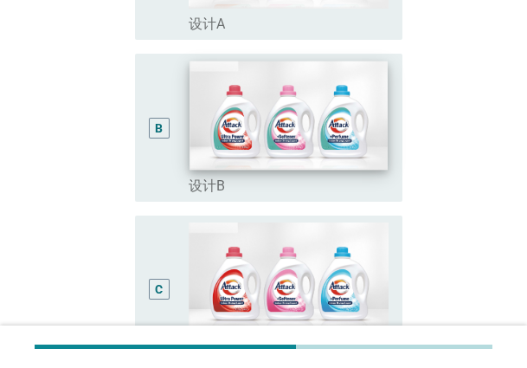
scroll to position [346, 0]
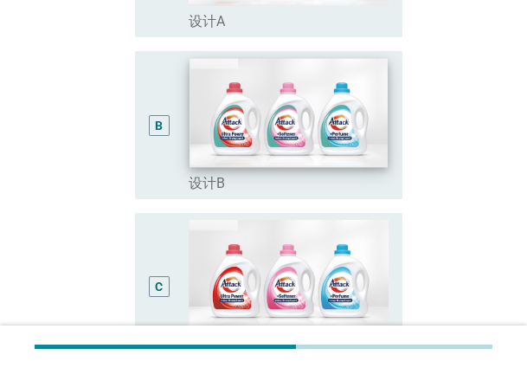
click at [303, 94] on img at bounding box center [288, 113] width 197 height 109
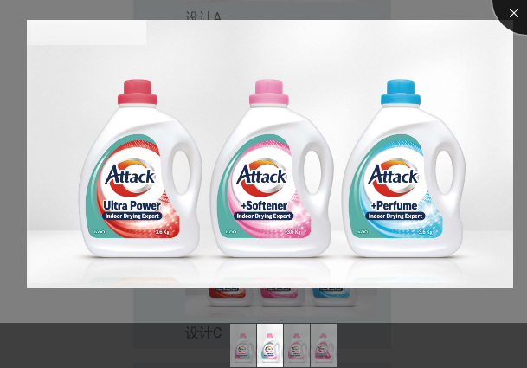
click at [514, 16] on div at bounding box center [526, -1] width 69 height 69
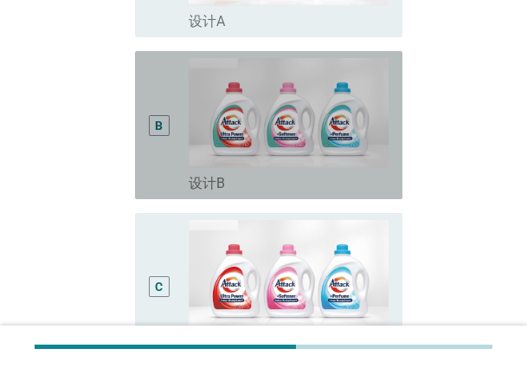
click at [154, 119] on div "B" at bounding box center [159, 125] width 21 height 21
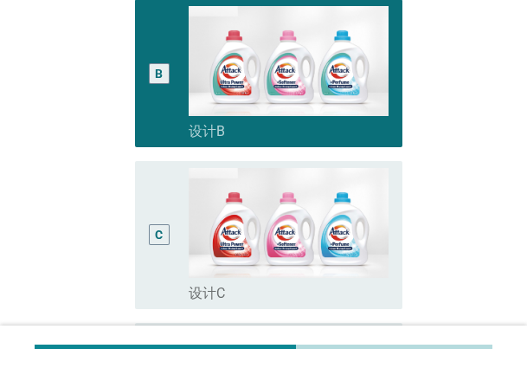
scroll to position [717, 0]
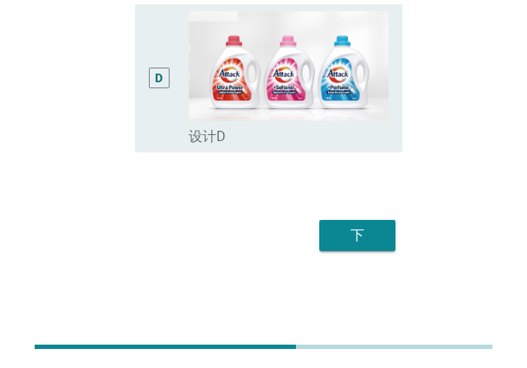
drag, startPoint x: 352, startPoint y: 229, endPoint x: 531, endPoint y: 226, distance: 179.2
click at [356, 228] on div "下" at bounding box center [357, 235] width 48 height 21
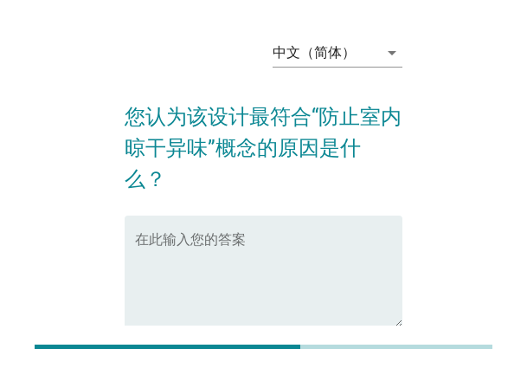
scroll to position [0, 0]
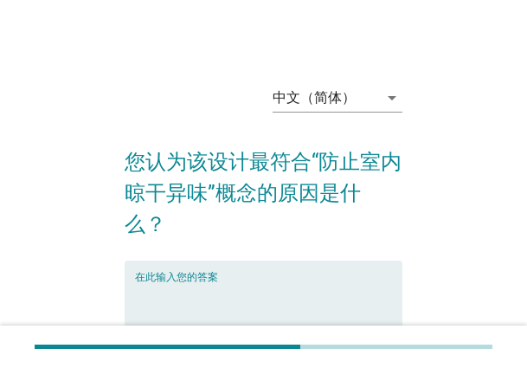
click at [229, 281] on textarea "在此输入您的答案" at bounding box center [268, 326] width 267 height 91
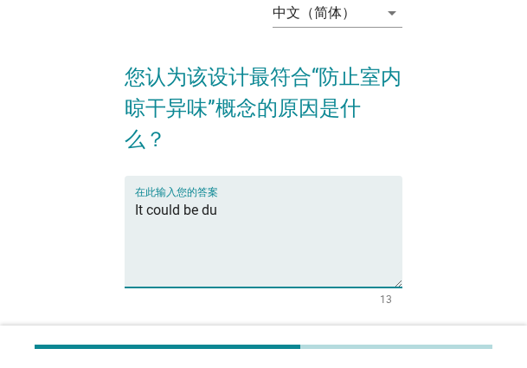
scroll to position [87, 0]
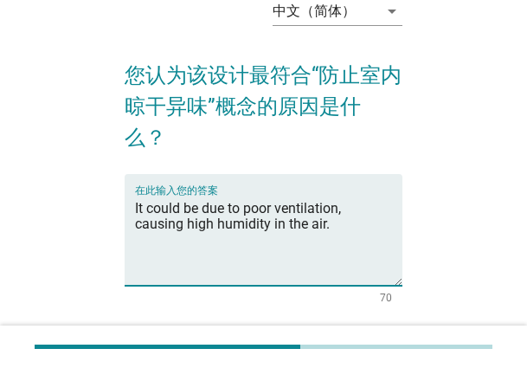
type textarea "It could be due to poor ventilation, causing high humidity in the air."
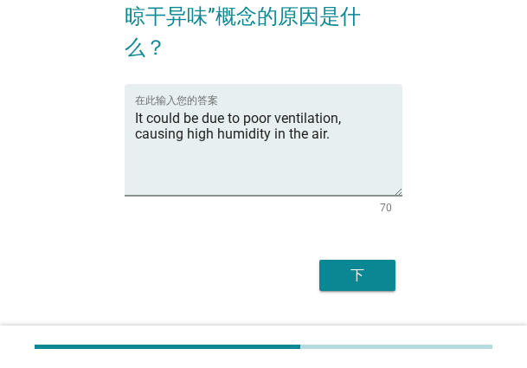
scroll to position [185, 0]
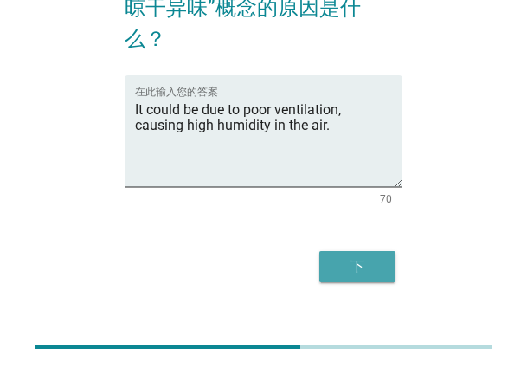
click at [383, 251] on button "下" at bounding box center [357, 266] width 76 height 31
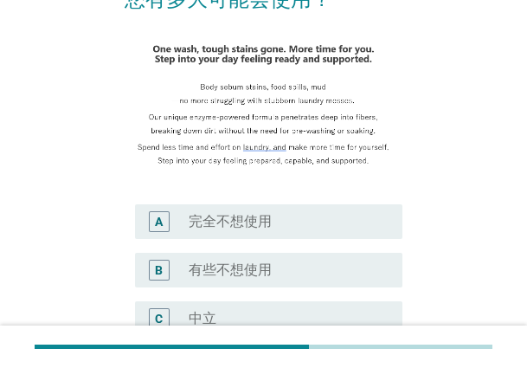
scroll to position [475, 0]
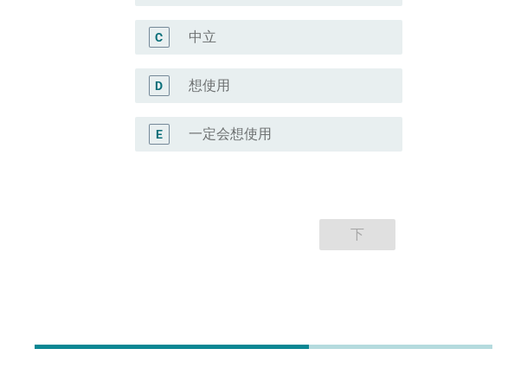
drag, startPoint x: 228, startPoint y: 92, endPoint x: 271, endPoint y: 117, distance: 50.0
click at [228, 92] on label "想使用" at bounding box center [210, 85] width 42 height 17
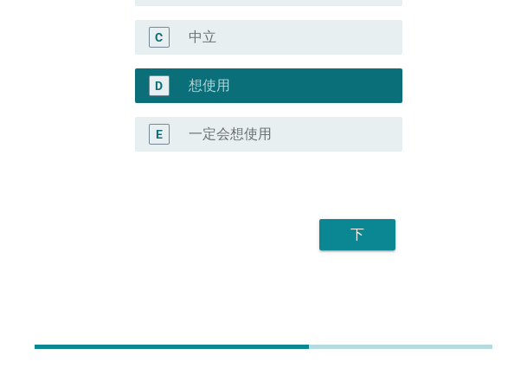
click at [365, 239] on div "下" at bounding box center [357, 234] width 48 height 21
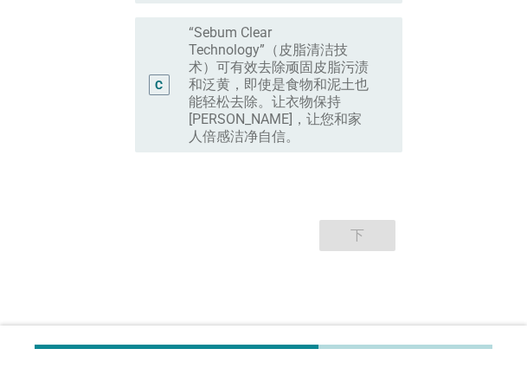
scroll to position [0, 0]
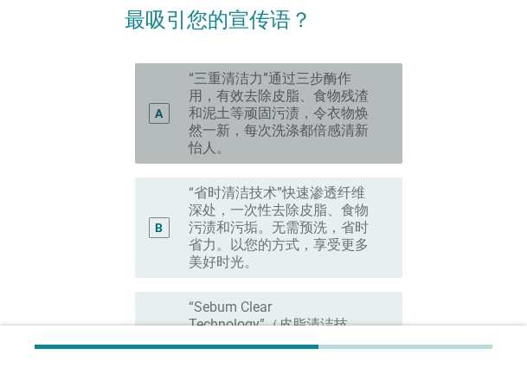
click at [305, 136] on label "“三重清洁力”通过三步酶作用，有效去除皮脂、食物残渣和泥土等顽固污渍，令衣物焕然一新，每次洗涤都倍感清新怡人。" at bounding box center [282, 113] width 186 height 87
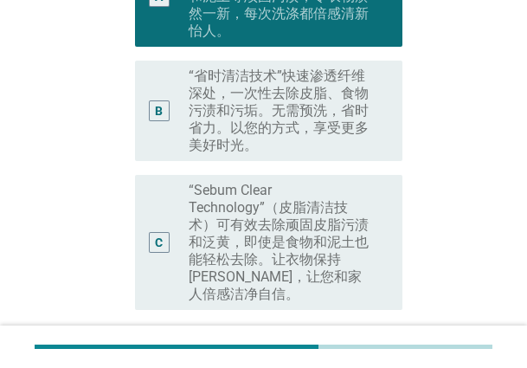
scroll to position [430, 0]
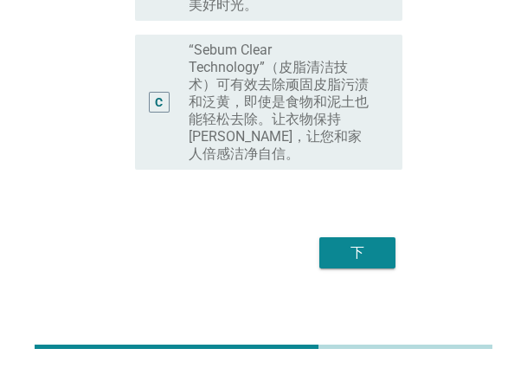
drag, startPoint x: 373, startPoint y: 228, endPoint x: 527, endPoint y: 228, distance: 154.0
click at [376, 242] on div "下" at bounding box center [357, 252] width 48 height 21
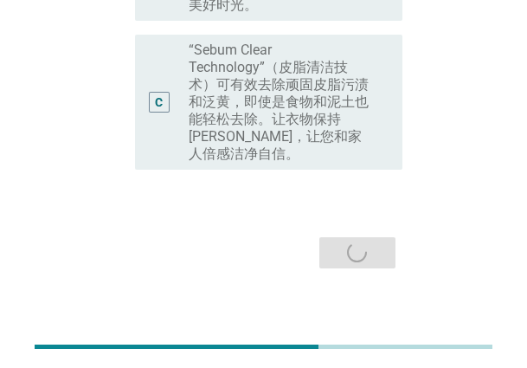
scroll to position [0, 0]
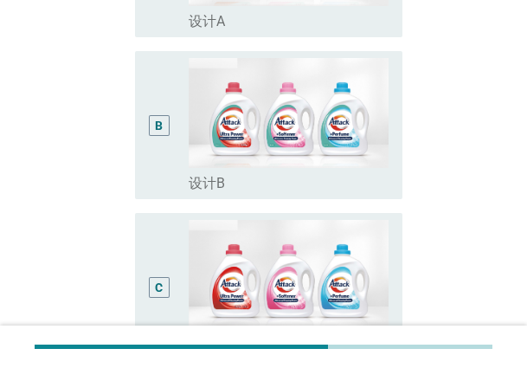
click at [166, 243] on div "C" at bounding box center [159, 287] width 20 height 134
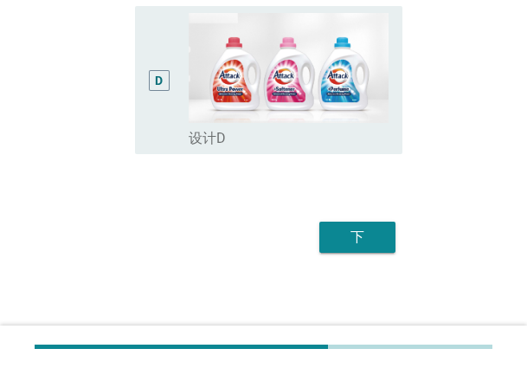
scroll to position [717, 0]
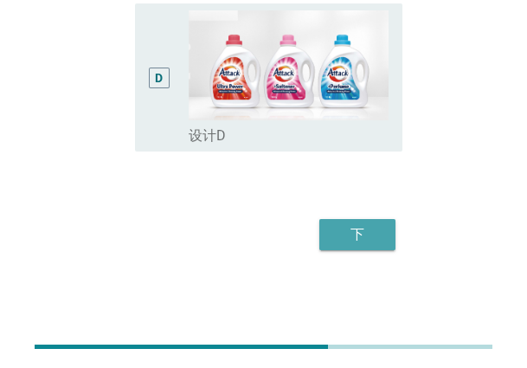
click at [392, 238] on button "下" at bounding box center [357, 234] width 76 height 31
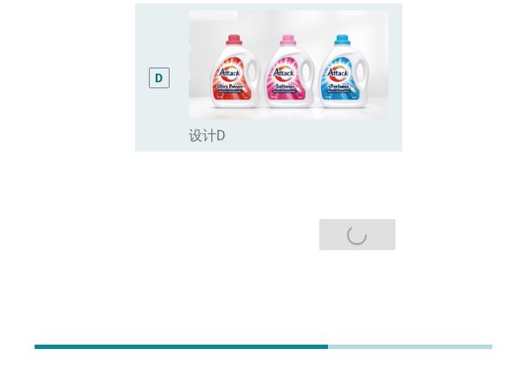
scroll to position [0, 0]
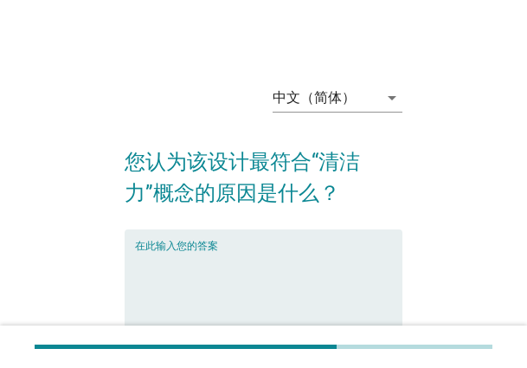
click at [186, 254] on textarea "在此输入您的答案" at bounding box center [268, 295] width 267 height 91
paste textarea "The concept may be due to the use of easy-to-clean materials that reduce mainte…"
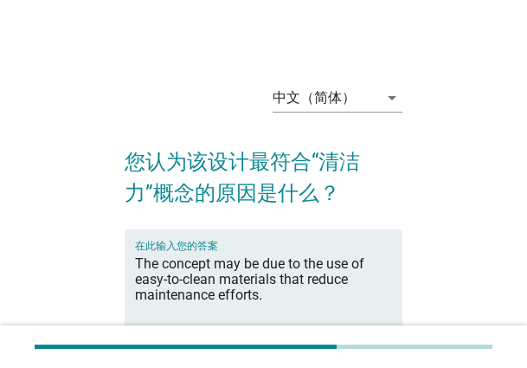
type textarea "The concept may be due to the use of easy-to-clean materials that reduce mainte…"
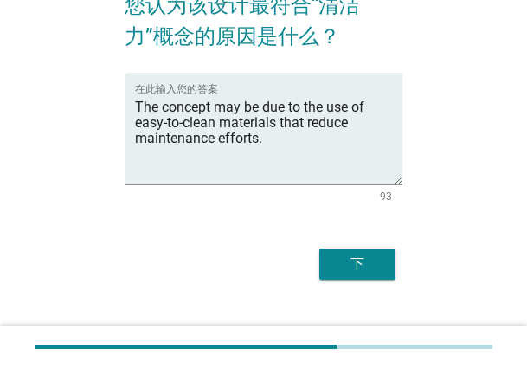
scroll to position [185, 0]
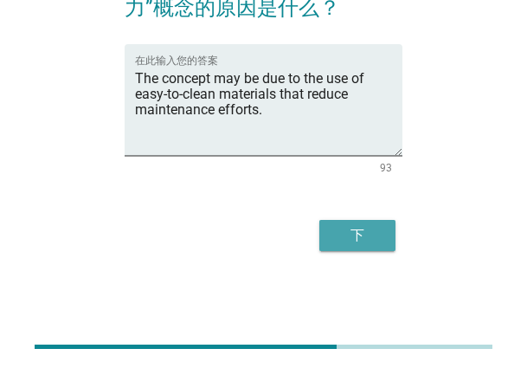
click at [382, 246] on button "下" at bounding box center [357, 235] width 76 height 31
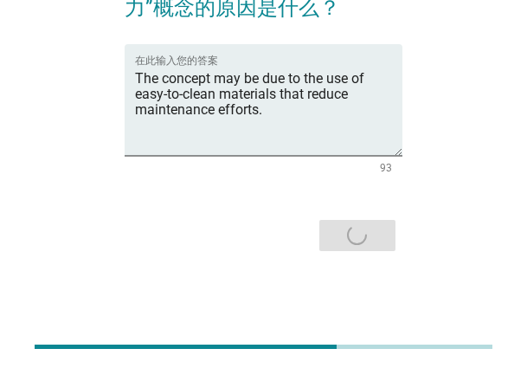
scroll to position [0, 0]
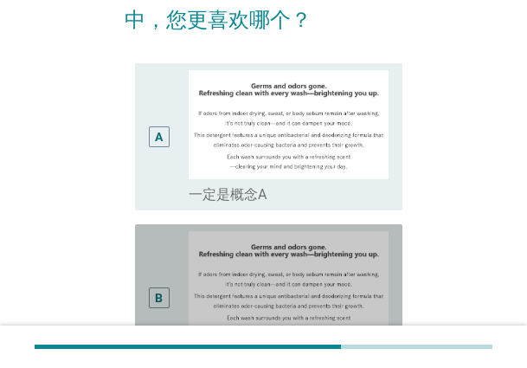
click at [164, 248] on div "B" at bounding box center [159, 297] width 20 height 133
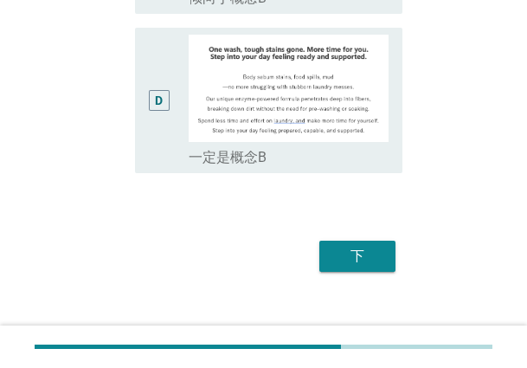
scroll to position [692, 0]
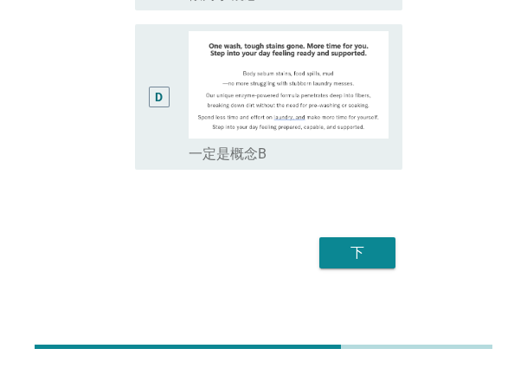
click at [364, 256] on div "下" at bounding box center [357, 252] width 48 height 21
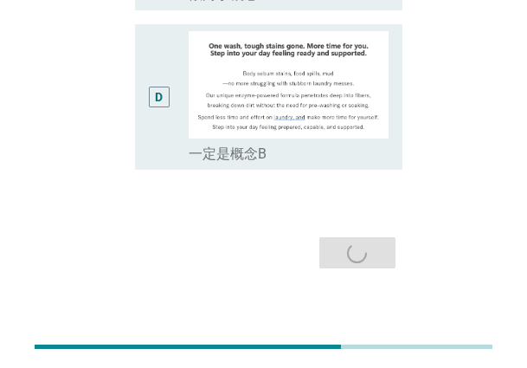
scroll to position [0, 0]
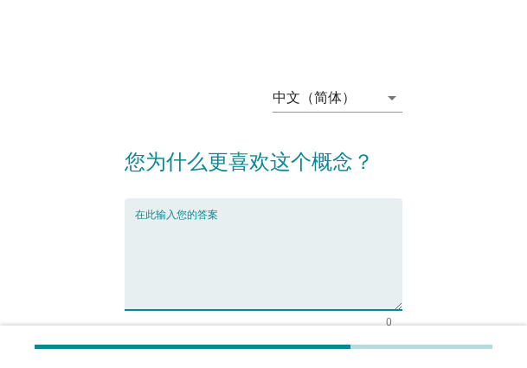
drag, startPoint x: 228, startPoint y: 241, endPoint x: 450, endPoint y: 337, distance: 241.9
click at [229, 242] on textarea "在此输入您的答案" at bounding box center [268, 264] width 267 height 91
paste textarea "It’s easier to maintain and keeps the workspace neat and presentable."
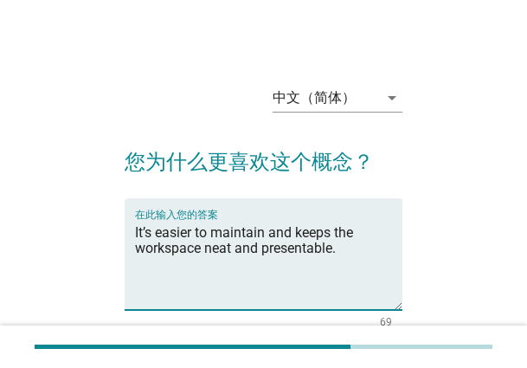
type textarea "It’s easier to maintain and keeps the workspace neat and presentable."
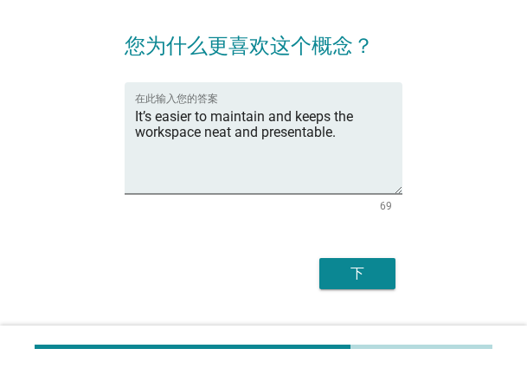
scroll to position [154, 0]
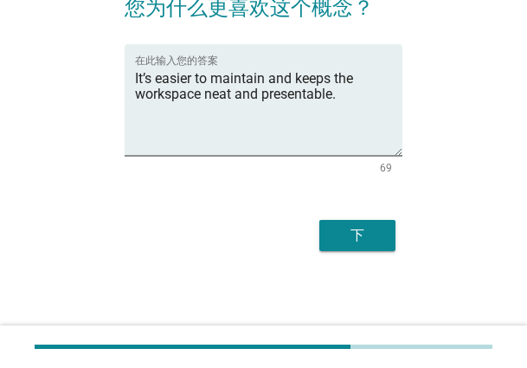
click at [363, 221] on button "下" at bounding box center [357, 235] width 76 height 31
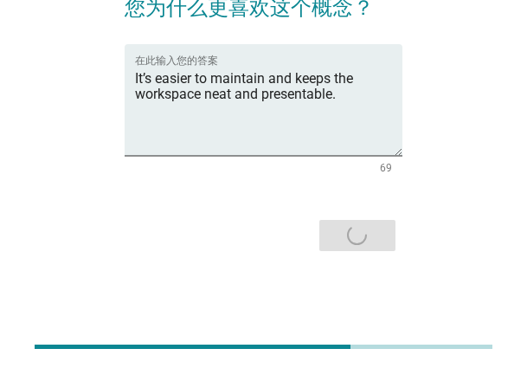
scroll to position [0, 0]
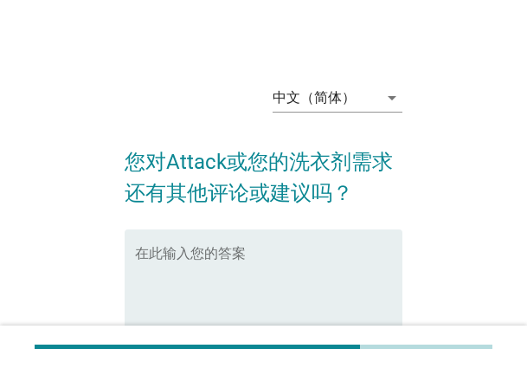
drag, startPoint x: 218, startPoint y: 291, endPoint x: 227, endPoint y: 302, distance: 14.2
click at [218, 291] on textarea "在此输入您的答案" at bounding box center [268, 295] width 267 height 91
paste textarea "I would recommend making the fragrance more subtle as it can be overpowering."
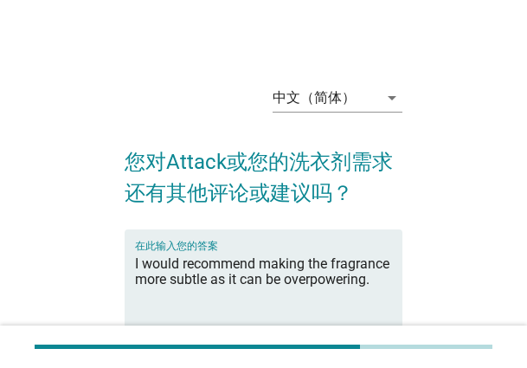
type textarea "I would recommend making the fragrance more subtle as it can be overpowering."
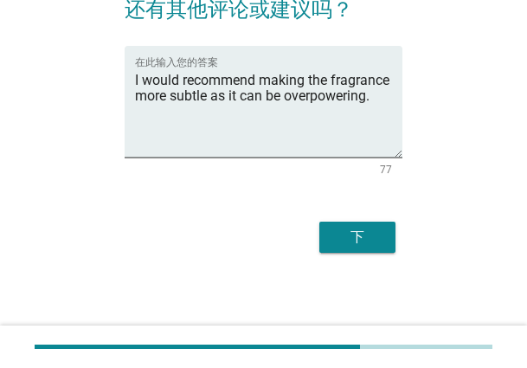
scroll to position [185, 0]
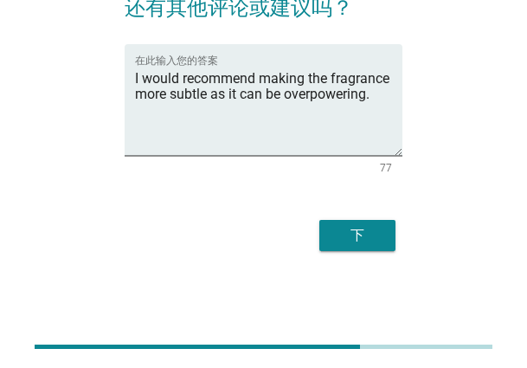
click at [395, 229] on button "下" at bounding box center [357, 235] width 76 height 31
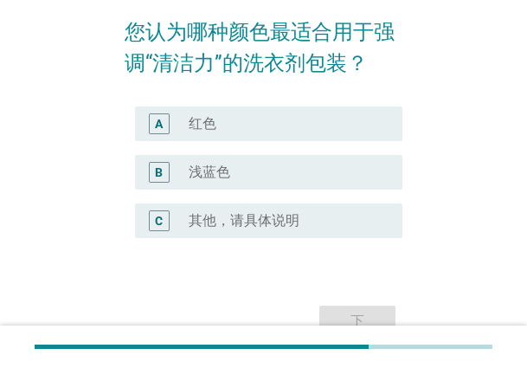
scroll to position [87, 0]
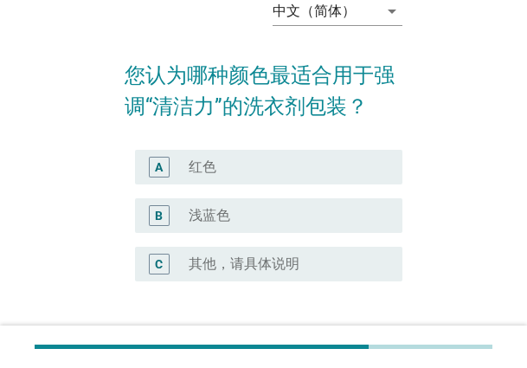
click at [281, 157] on div "radio_button_unchecked 红色" at bounding box center [289, 167] width 200 height 21
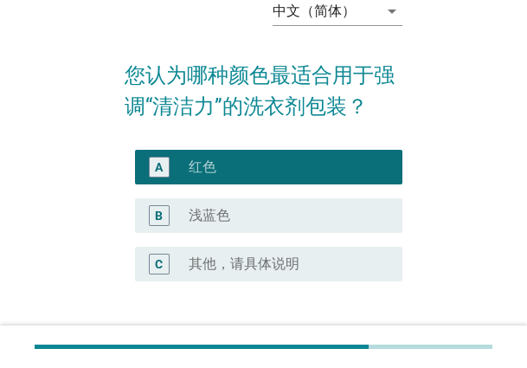
click at [293, 212] on div "radio_button_unchecked 浅蓝色" at bounding box center [282, 215] width 186 height 17
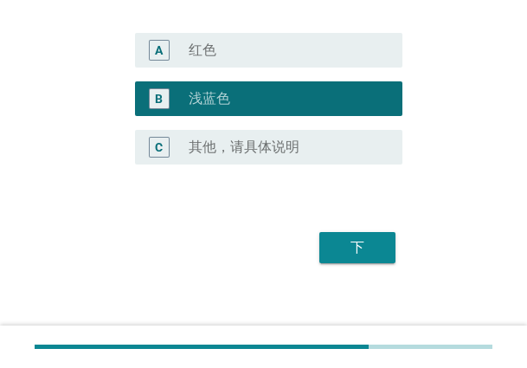
scroll to position [215, 0]
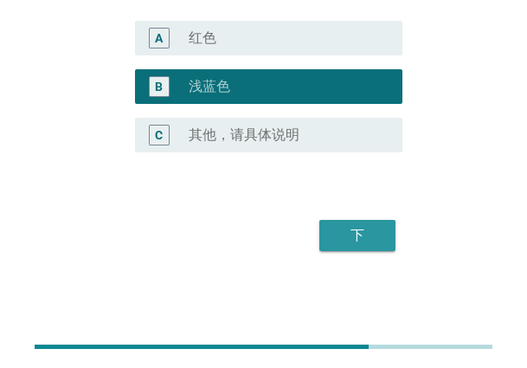
drag, startPoint x: 368, startPoint y: 237, endPoint x: 537, endPoint y: 236, distance: 168.8
click at [376, 236] on div "下" at bounding box center [357, 235] width 48 height 21
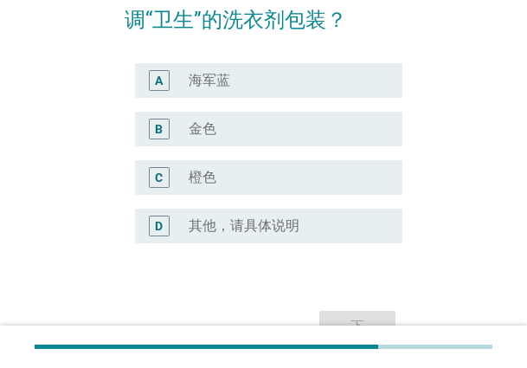
scroll to position [87, 0]
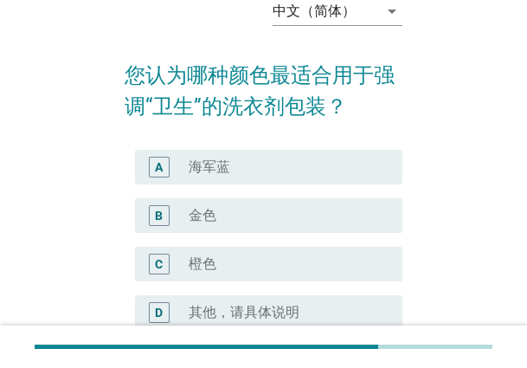
drag, startPoint x: 209, startPoint y: 215, endPoint x: 237, endPoint y: 222, distance: 29.6
click at [209, 215] on label "金色" at bounding box center [203, 215] width 28 height 17
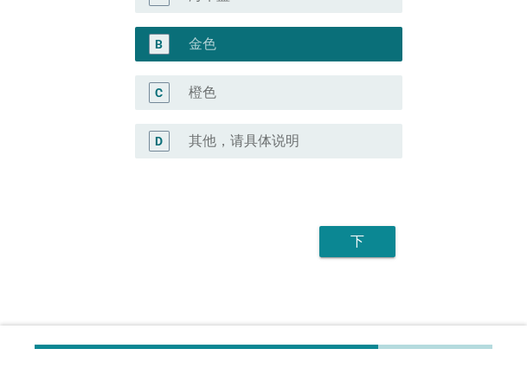
scroll to position [264, 0]
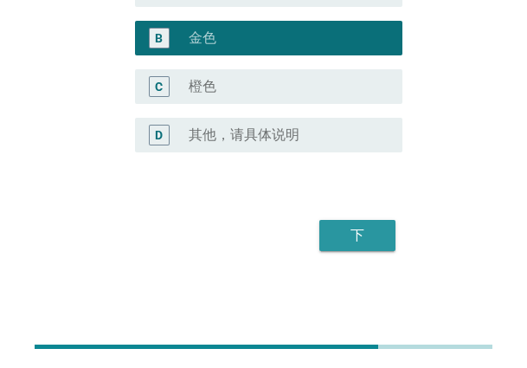
drag, startPoint x: 344, startPoint y: 236, endPoint x: 517, endPoint y: 236, distance: 172.2
click at [355, 236] on div "下" at bounding box center [357, 235] width 48 height 21
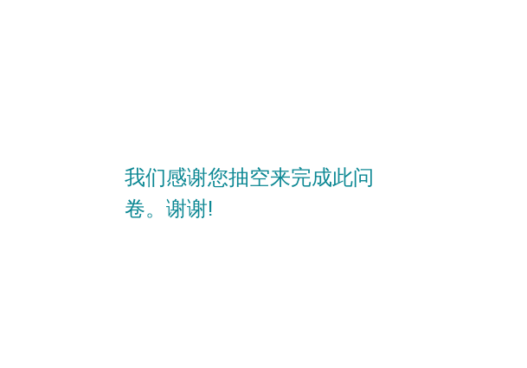
scroll to position [0, 0]
